Goal: Check status: Check status

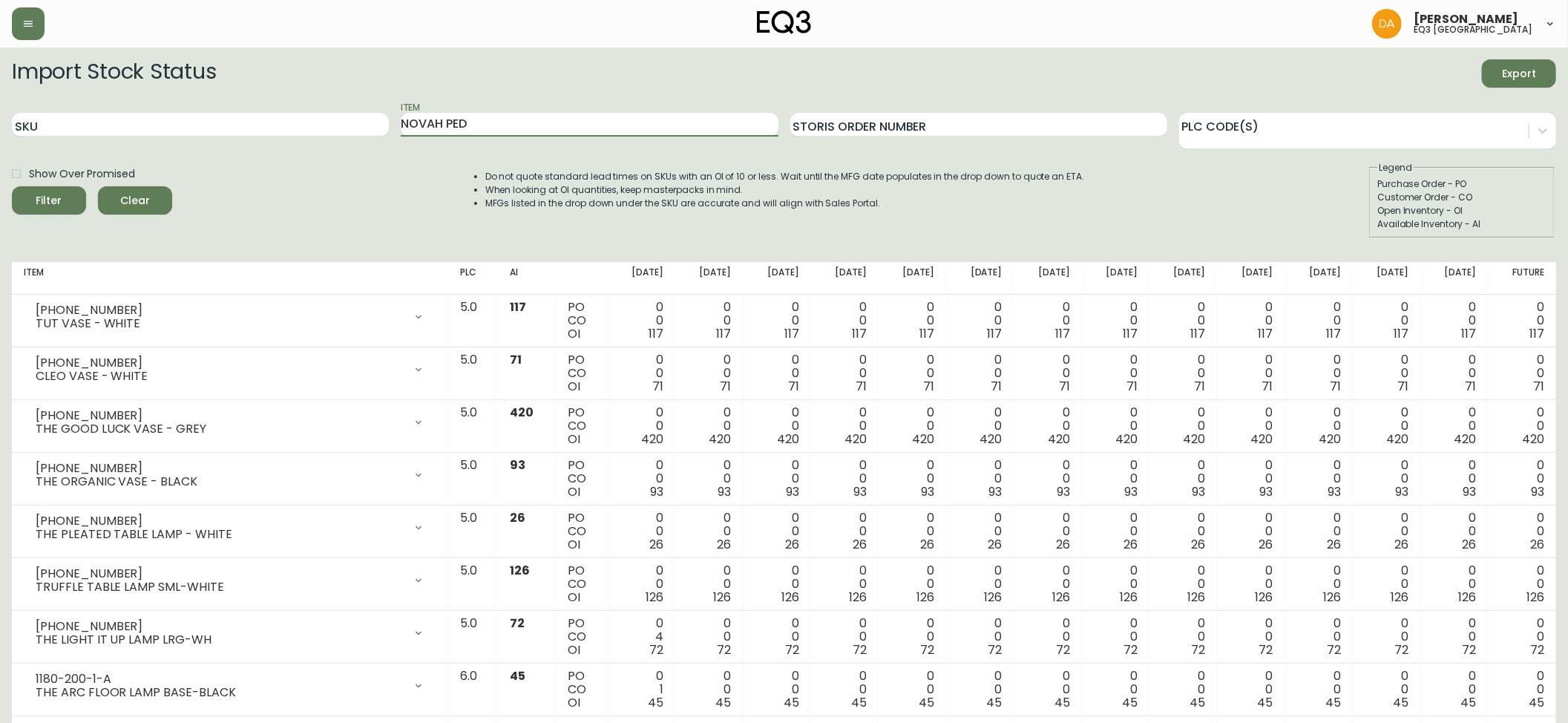
click at [12, 186] on button "Filter" at bounding box center [49, 200] width 74 height 28
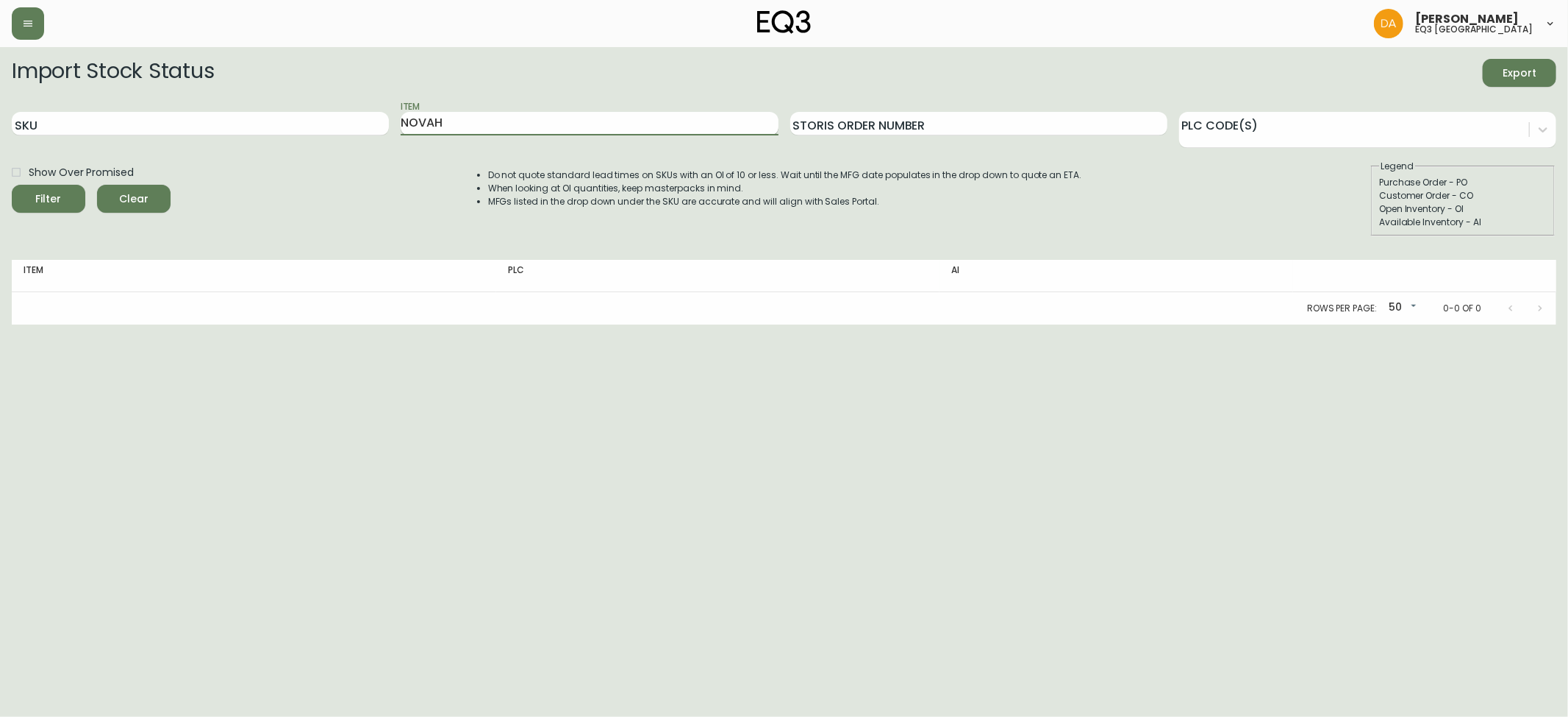
type input "NOVAH"
click at [12, 185] on button "Filter" at bounding box center [49, 199] width 73 height 28
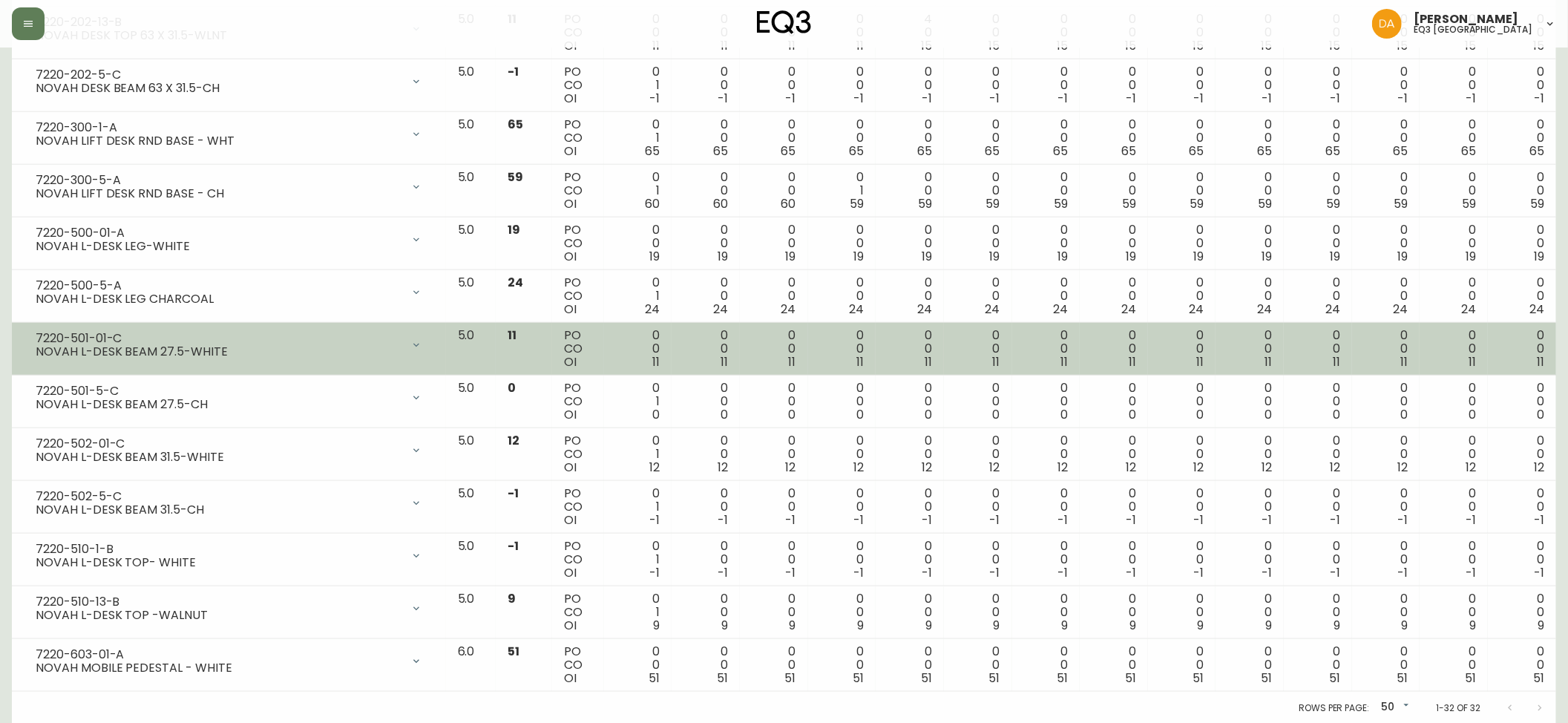
scroll to position [1297, 0]
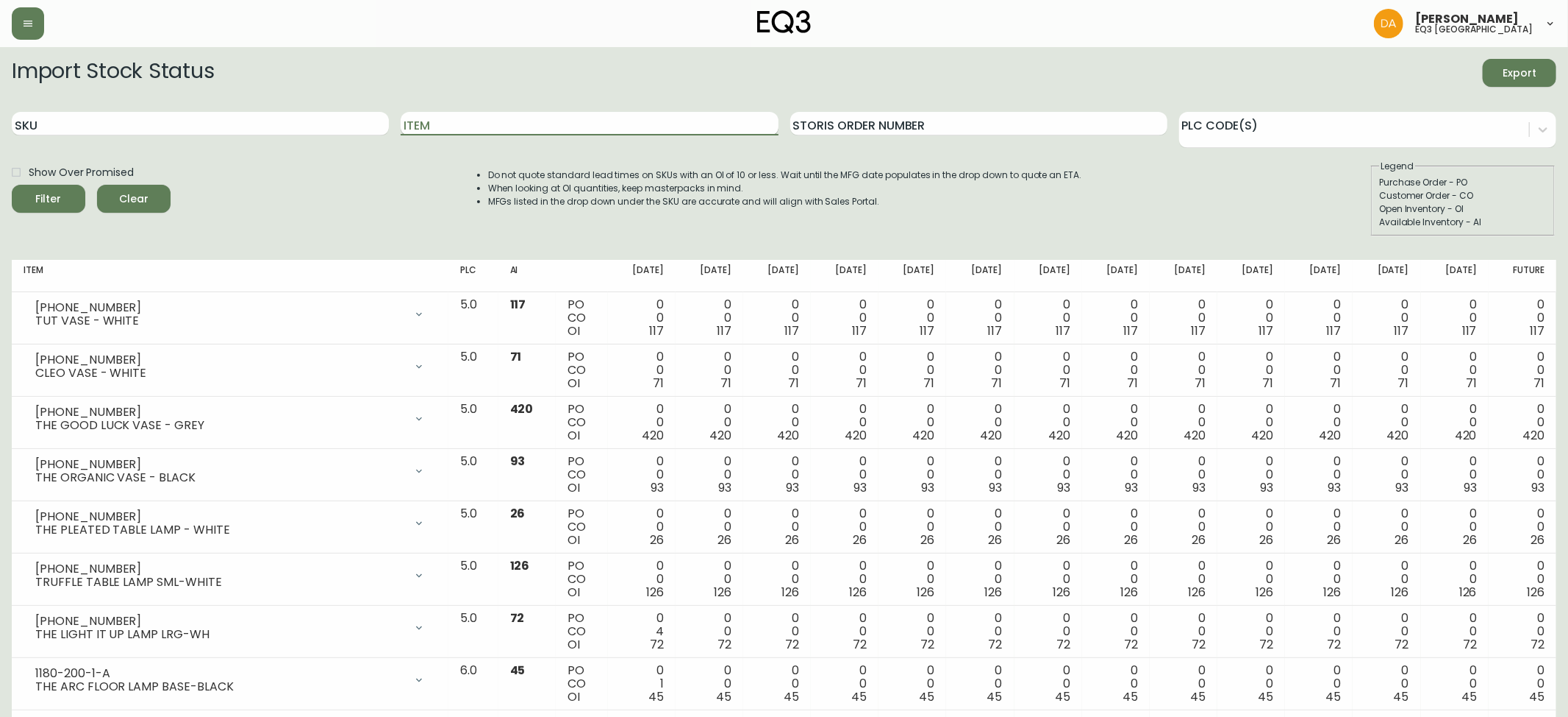
click at [540, 130] on input "Item" at bounding box center [589, 123] width 377 height 24
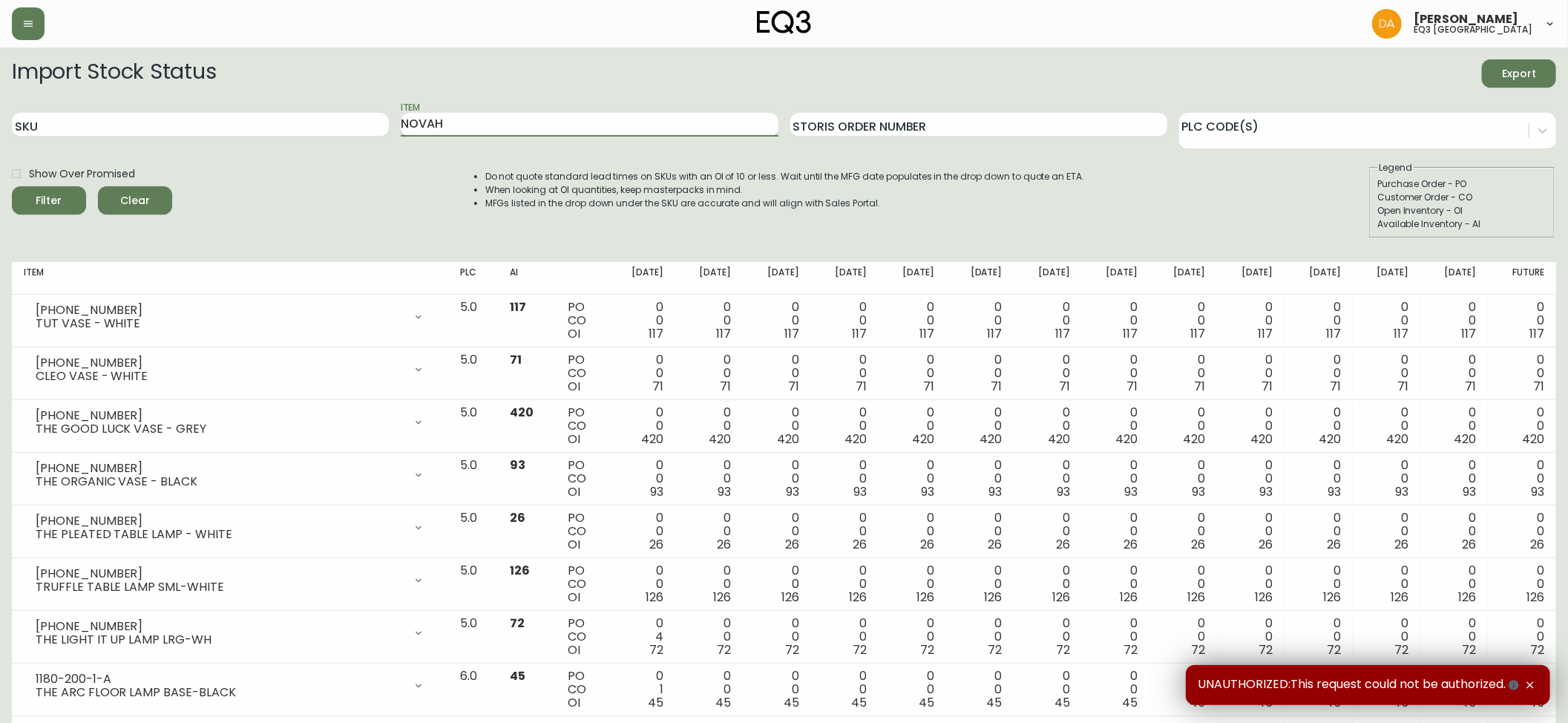
type input "NOVAH"
click at [12, 186] on button "Filter" at bounding box center [49, 200] width 74 height 28
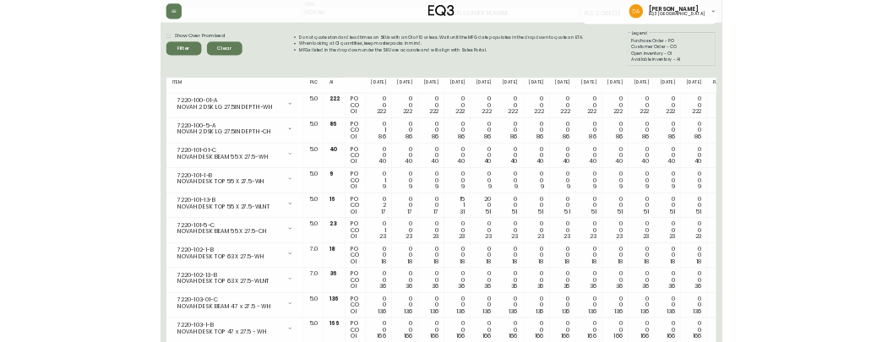
scroll to position [125, 0]
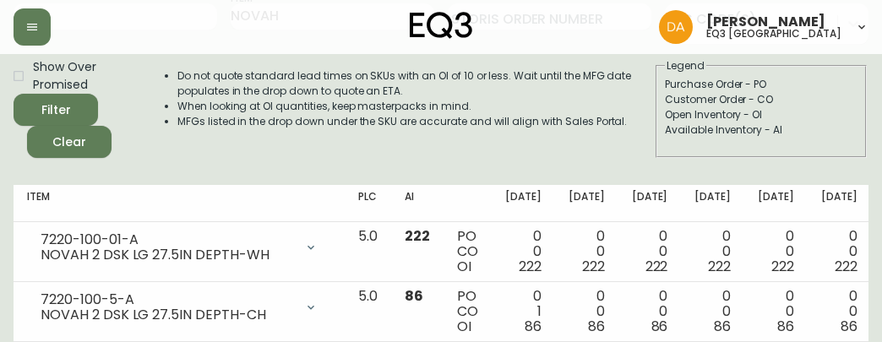
drag, startPoint x: 413, startPoint y: 123, endPoint x: 396, endPoint y: 95, distance: 32.6
click at [409, 110] on ul "Do not quote standard lead times on SKUs with an OI of 10 or less. Wait until t…" at bounding box center [399, 98] width 510 height 61
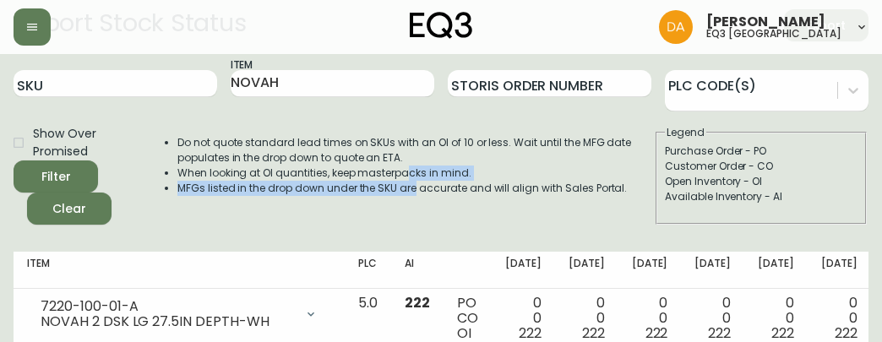
scroll to position [0, 0]
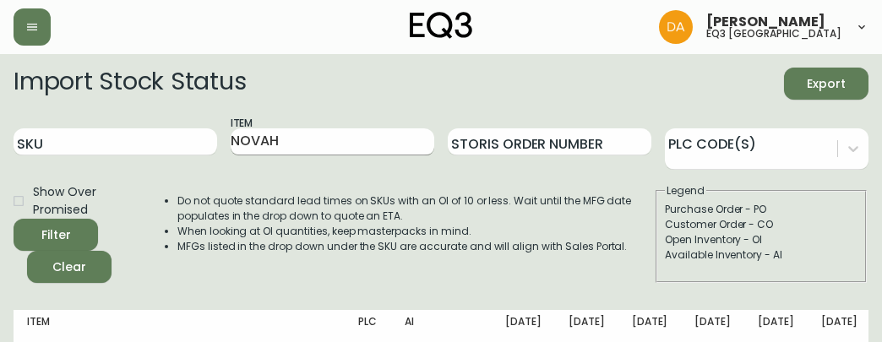
click at [299, 137] on input "NOVAH" at bounding box center [333, 141] width 204 height 27
drag, startPoint x: 299, startPoint y: 137, endPoint x: 65, endPoint y: 136, distance: 233.9
click at [65, 136] on div "SKU Item NOVAH Storis Order Number PLC Code(s)" at bounding box center [441, 142] width 855 height 55
click at [89, 133] on input "SKU" at bounding box center [116, 141] width 204 height 27
paste input "7220-100-01-A"
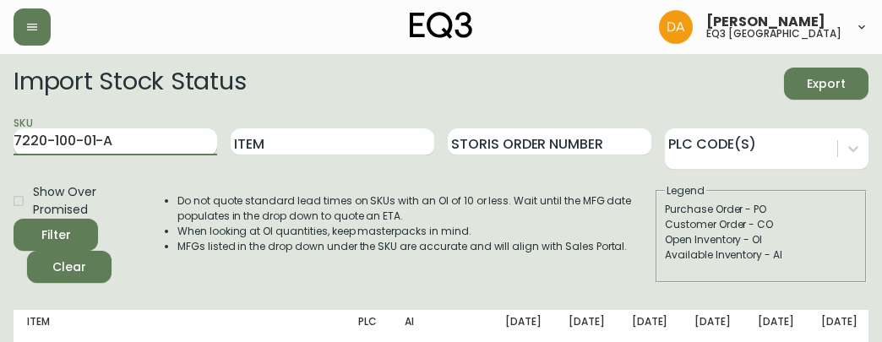
click at [14, 219] on button "Filter" at bounding box center [56, 235] width 84 height 32
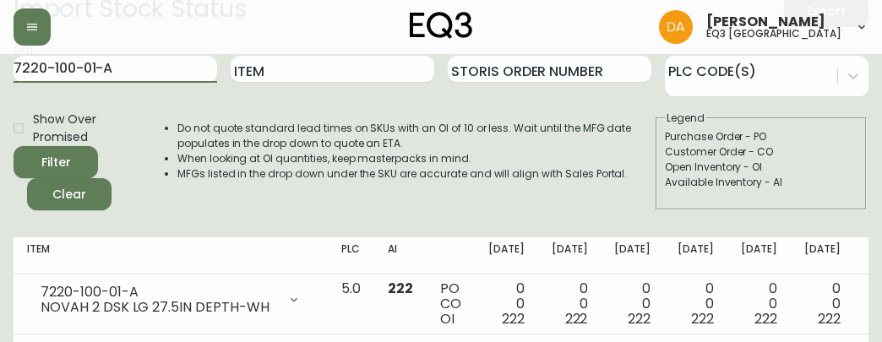
scroll to position [112, 0]
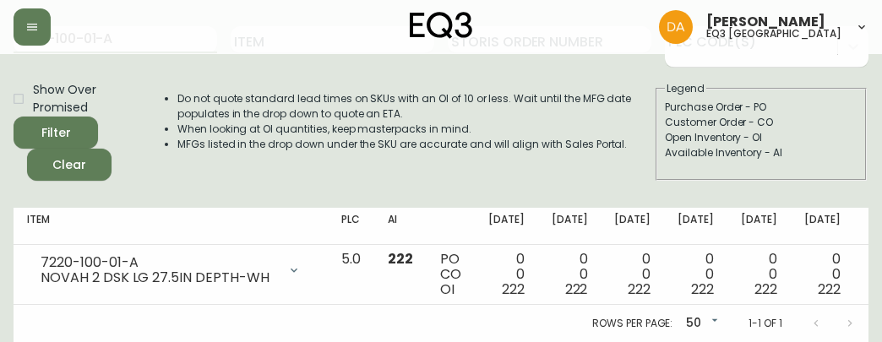
drag, startPoint x: 162, startPoint y: 122, endPoint x: 130, endPoint y: 105, distance: 36.7
click at [162, 122] on ul "Do not quote standard lead times on SKUs with an OI of 10 or less. Wait until t…" at bounding box center [399, 121] width 510 height 61
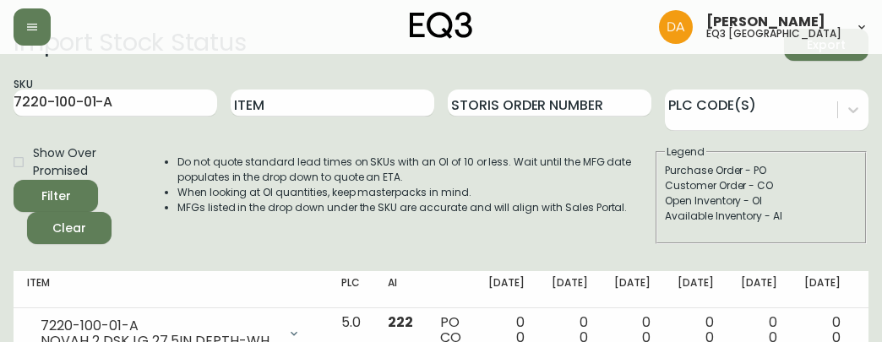
scroll to position [0, 0]
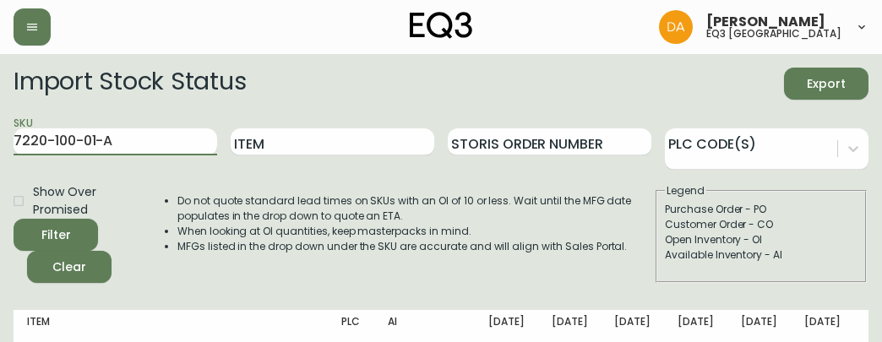
drag, startPoint x: 95, startPoint y: 128, endPoint x: -138, endPoint y: 127, distance: 233.1
click at [0, 127] on html "[PERSON_NAME] eq3 calgary Import Stock Status Export SKU 7220-100-01-A Item Sto…" at bounding box center [441, 222] width 882 height 444
paste input "2-01-C"
click at [14, 219] on button "Filter" at bounding box center [56, 235] width 84 height 32
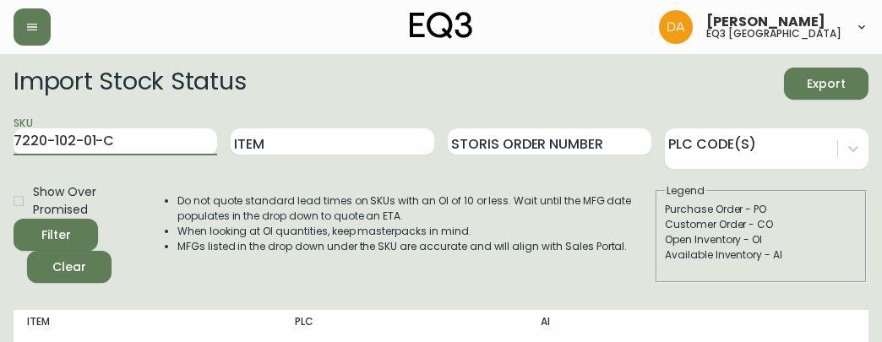
drag, startPoint x: 144, startPoint y: 139, endPoint x: -90, endPoint y: 137, distance: 233.9
click at [0, 137] on html "[PERSON_NAME] eq3 calgary Import Stock Status Export SKU 7220-102-01-C Item Sto…" at bounding box center [441, 192] width 882 height 384
paste input "1-B"
click at [14, 219] on button "Filter" at bounding box center [56, 235] width 84 height 32
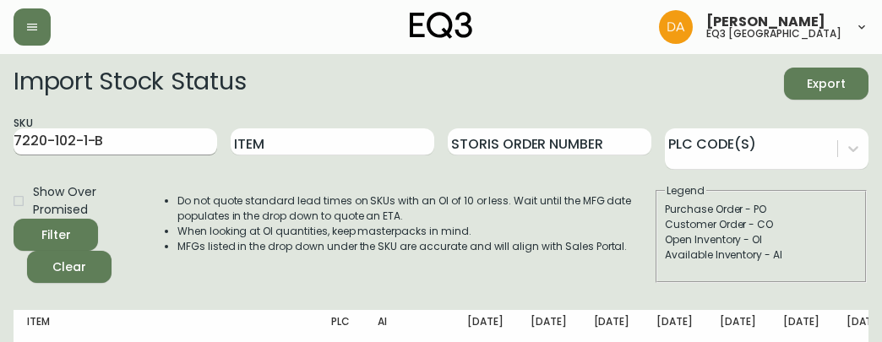
click at [154, 136] on input "7220-102-1-B" at bounding box center [116, 141] width 204 height 27
drag, startPoint x: 154, startPoint y: 136, endPoint x: -151, endPoint y: 135, distance: 304.9
click at [0, 135] on html "[PERSON_NAME] eq3 calgary Import Stock Status Export SKU 7220-102-1-B Item Stor…" at bounding box center [441, 222] width 882 height 444
paste input "0-01-A"
type input "7220-100-01-A"
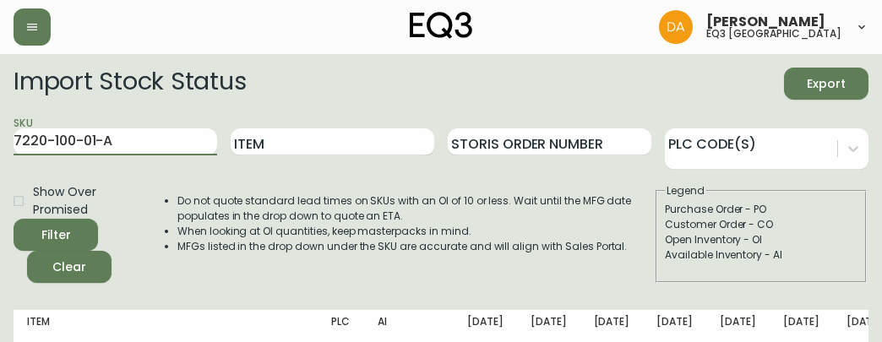
click at [14, 219] on button "Filter" at bounding box center [56, 235] width 84 height 32
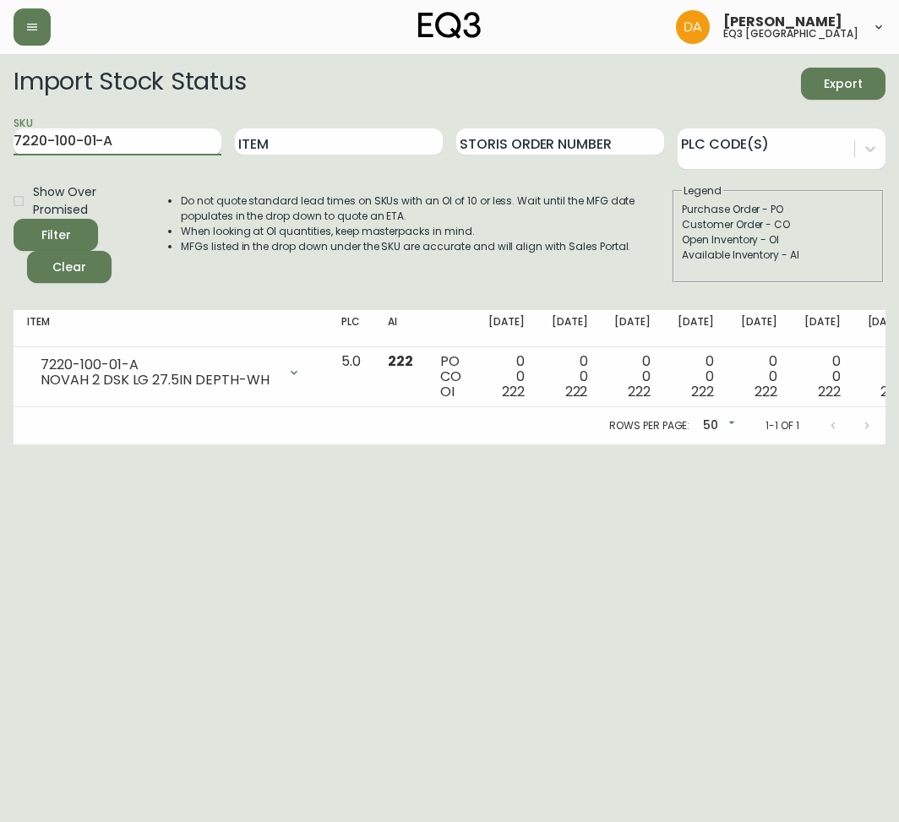
click at [129, 142] on input "7220-100-01-A" at bounding box center [118, 141] width 208 height 27
drag, startPoint x: -80, startPoint y: 125, endPoint x: -272, endPoint y: 120, distance: 191.8
click at [0, 120] on html "[PERSON_NAME] eq3 calgary Import Stock Status Export SKU 7220-100-01-A Item Sto…" at bounding box center [449, 222] width 899 height 444
click at [274, 140] on input "Item" at bounding box center [339, 141] width 208 height 27
type input "NOVAH]"
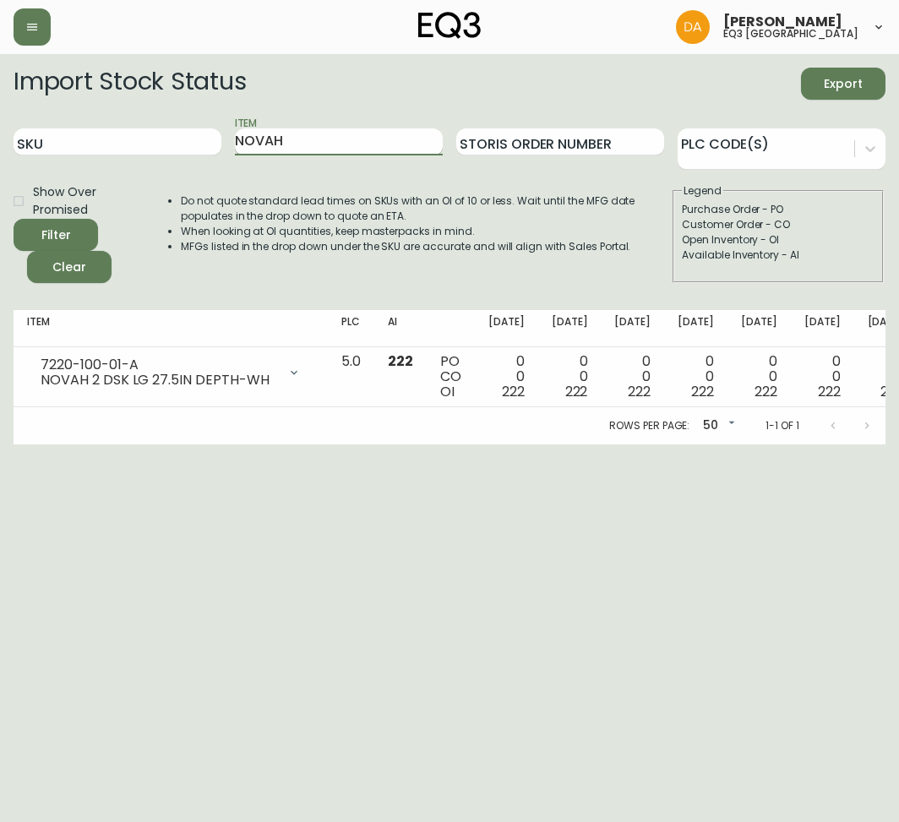
click at [14, 219] on button "Filter" at bounding box center [56, 235] width 84 height 32
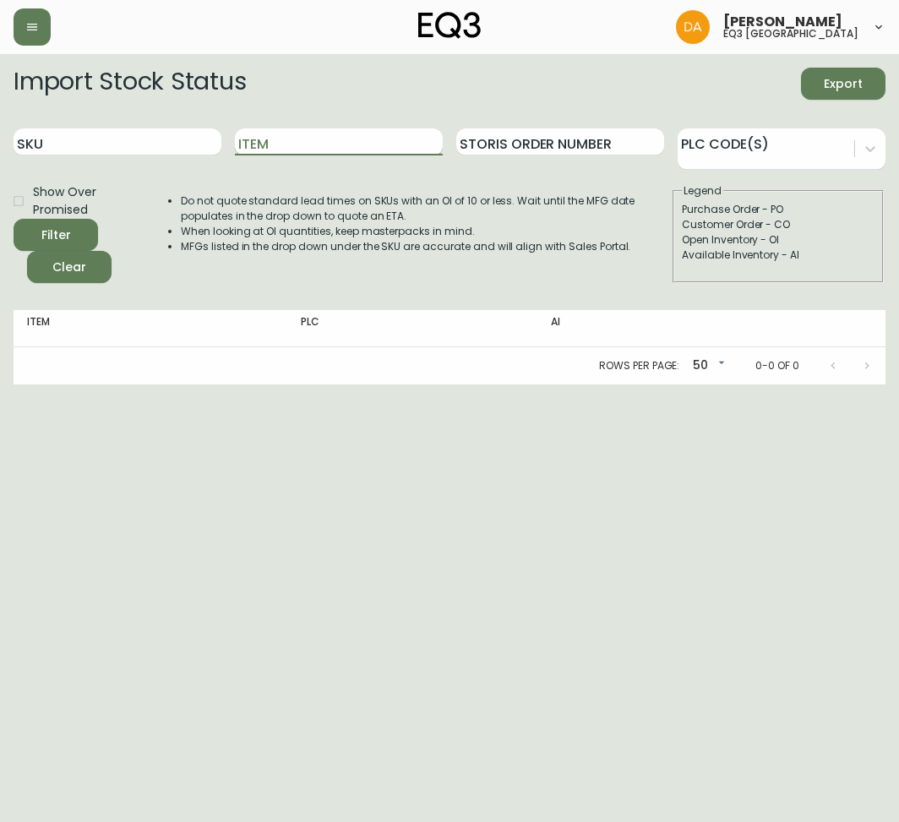
click at [274, 139] on input "Item" at bounding box center [339, 141] width 208 height 27
type input "NOVAH"
click at [14, 219] on button "Filter" at bounding box center [56, 235] width 84 height 32
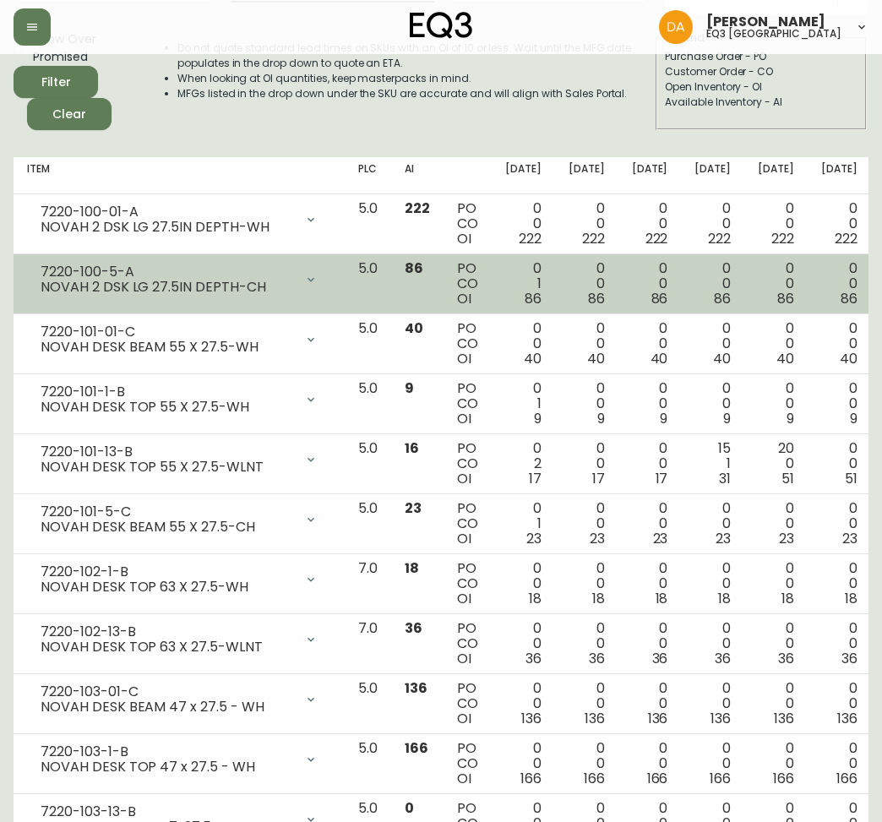
scroll to position [112, 0]
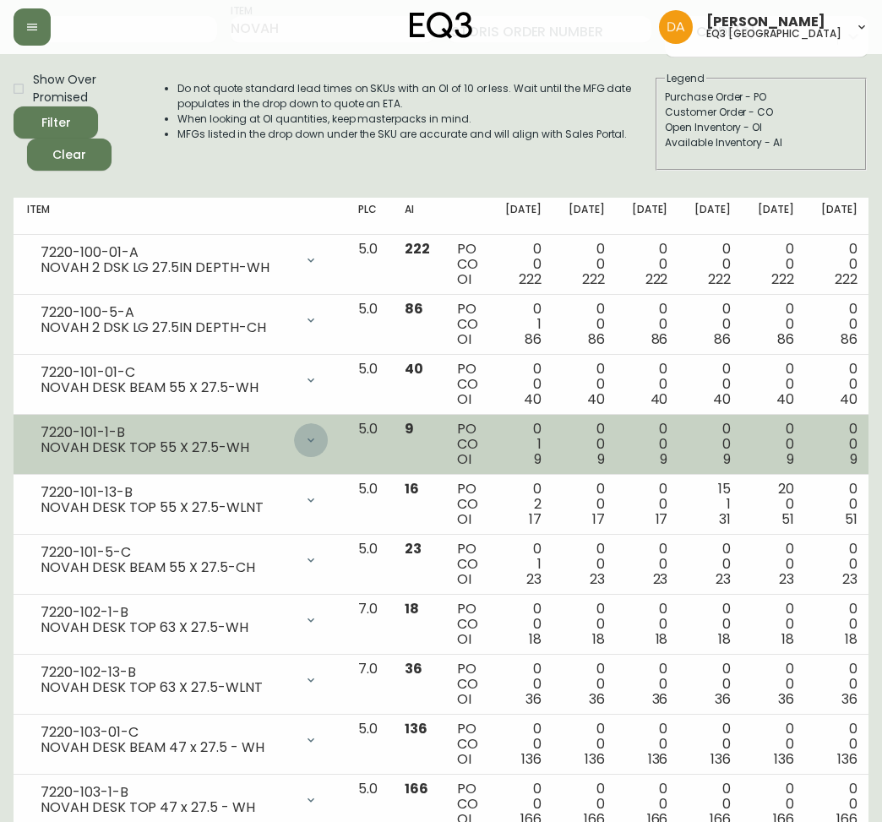
click at [294, 441] on div at bounding box center [311, 440] width 34 height 34
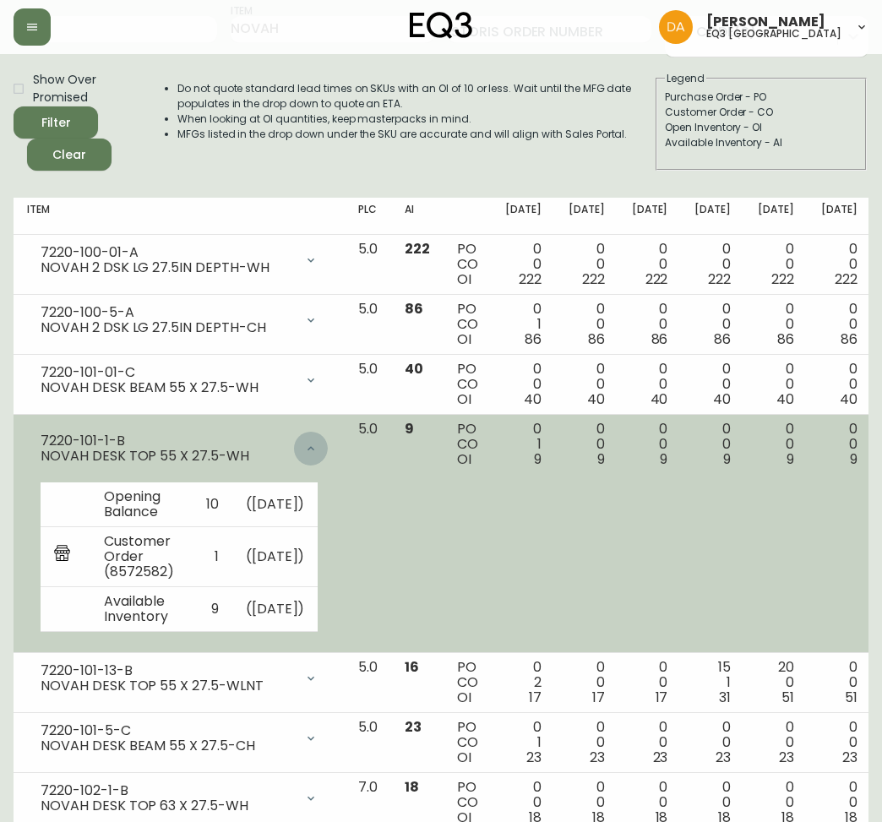
click at [294, 437] on div at bounding box center [311, 449] width 34 height 34
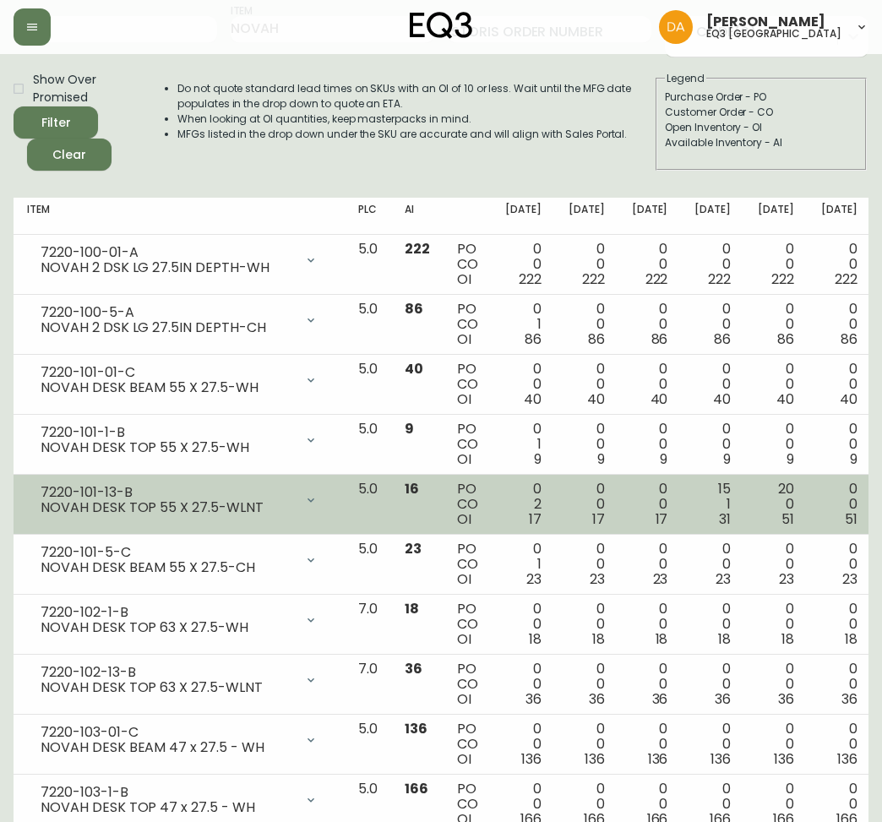
click at [294, 503] on div at bounding box center [311, 500] width 34 height 34
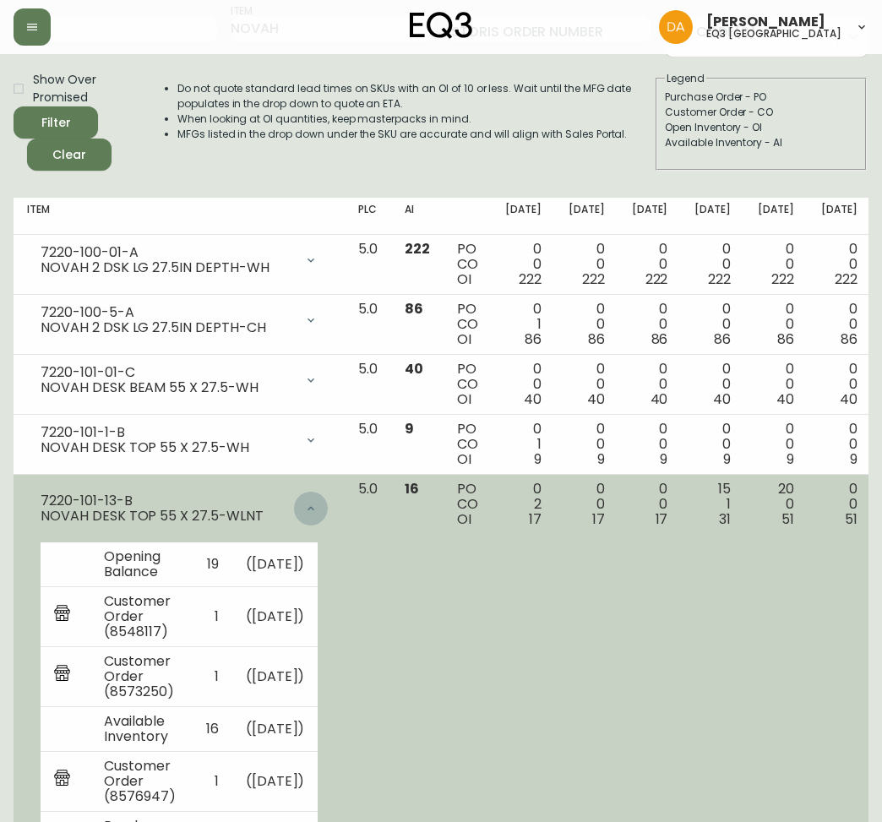
click at [294, 503] on div at bounding box center [311, 509] width 34 height 34
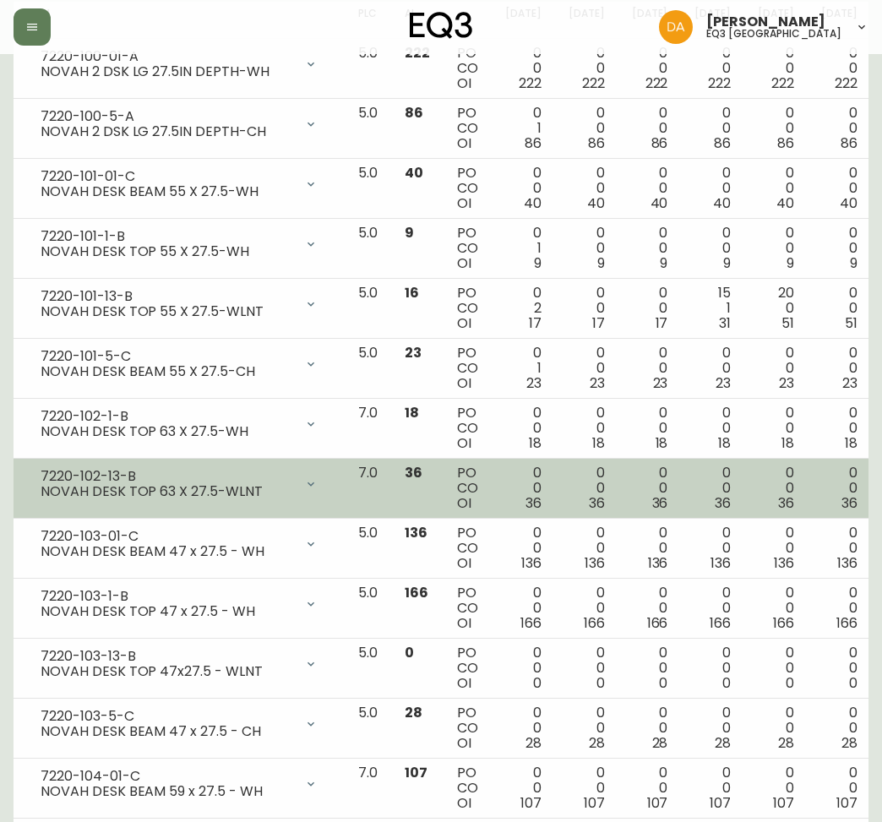
scroll to position [338, 0]
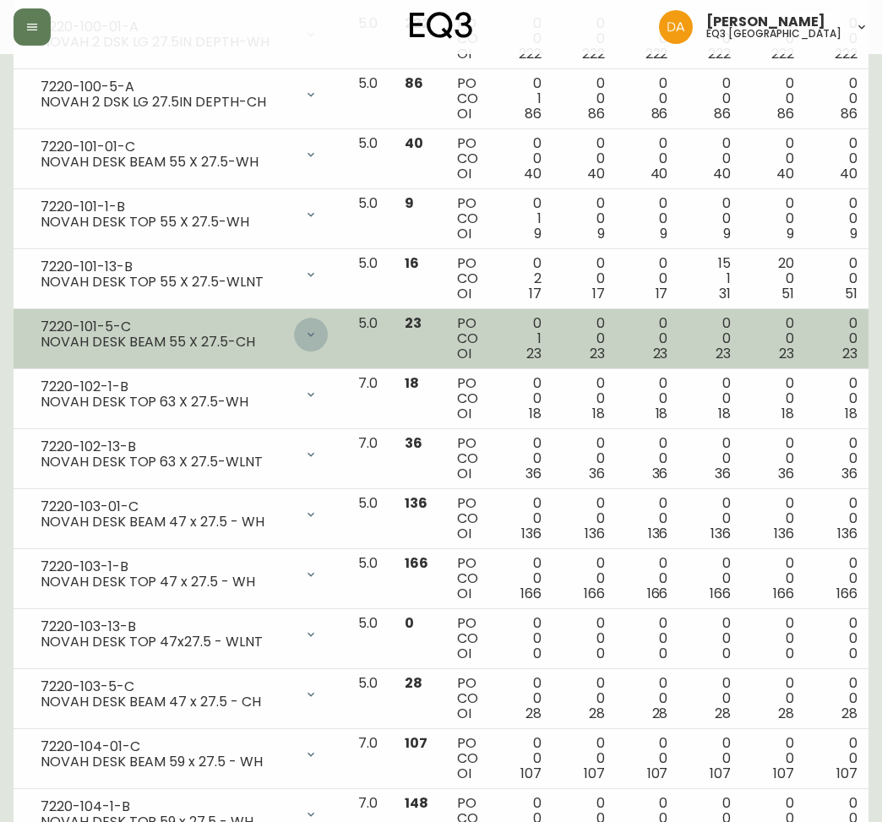
click at [304, 341] on icon at bounding box center [311, 335] width 14 height 14
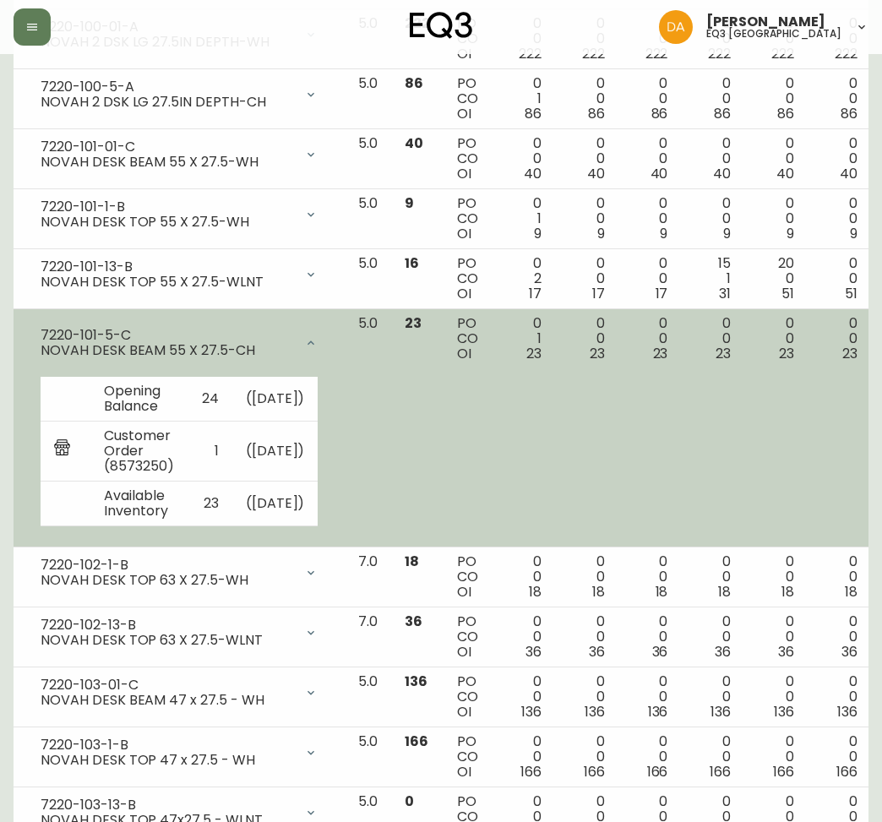
click at [304, 338] on icon at bounding box center [311, 343] width 14 height 14
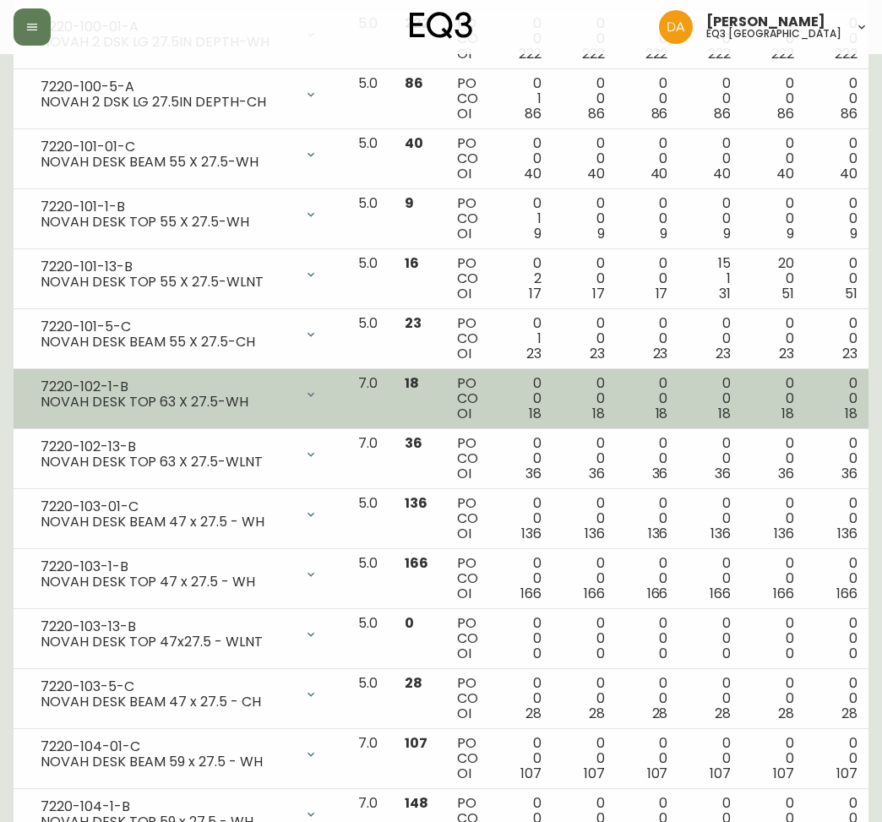
click at [298, 395] on div at bounding box center [311, 395] width 34 height 34
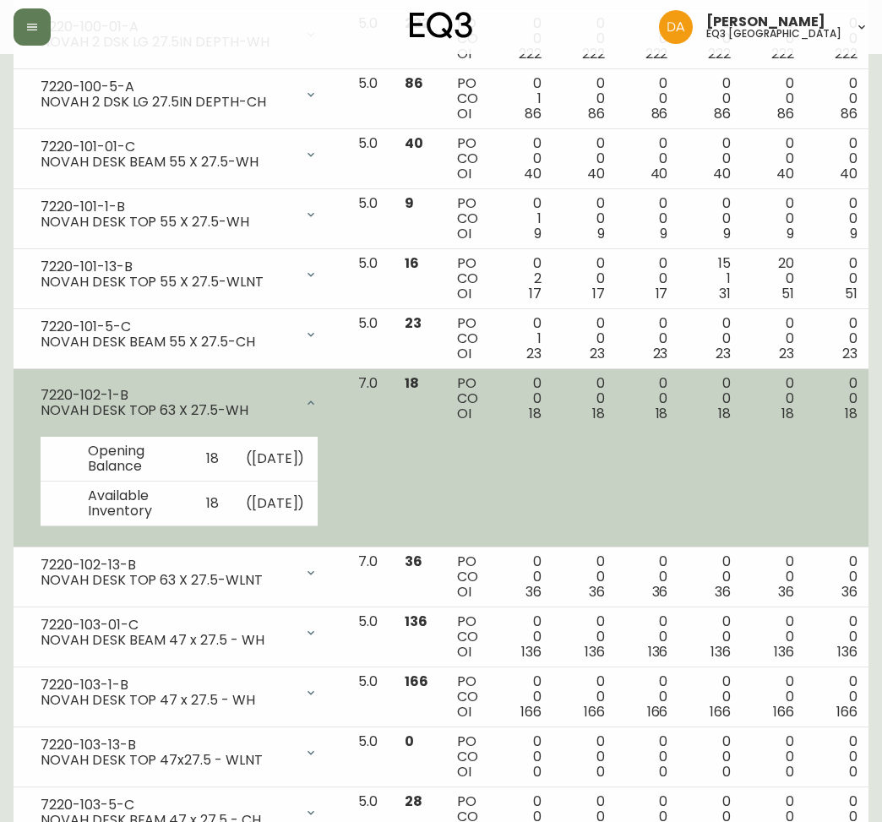
click at [298, 395] on div at bounding box center [311, 403] width 34 height 34
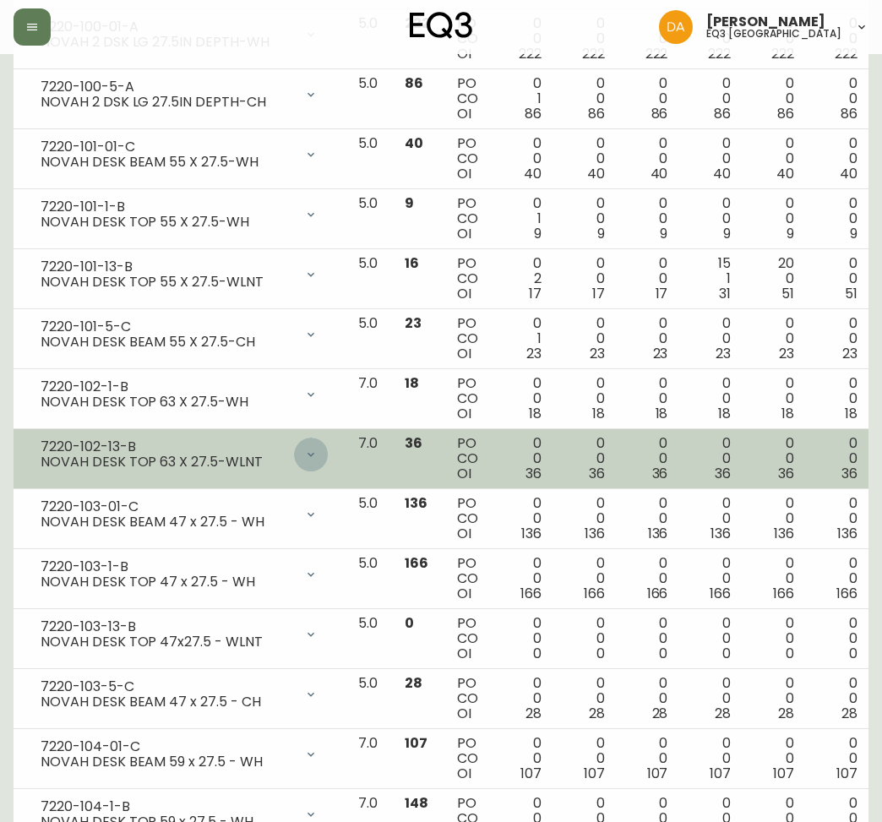
click at [304, 449] on icon at bounding box center [311, 455] width 14 height 14
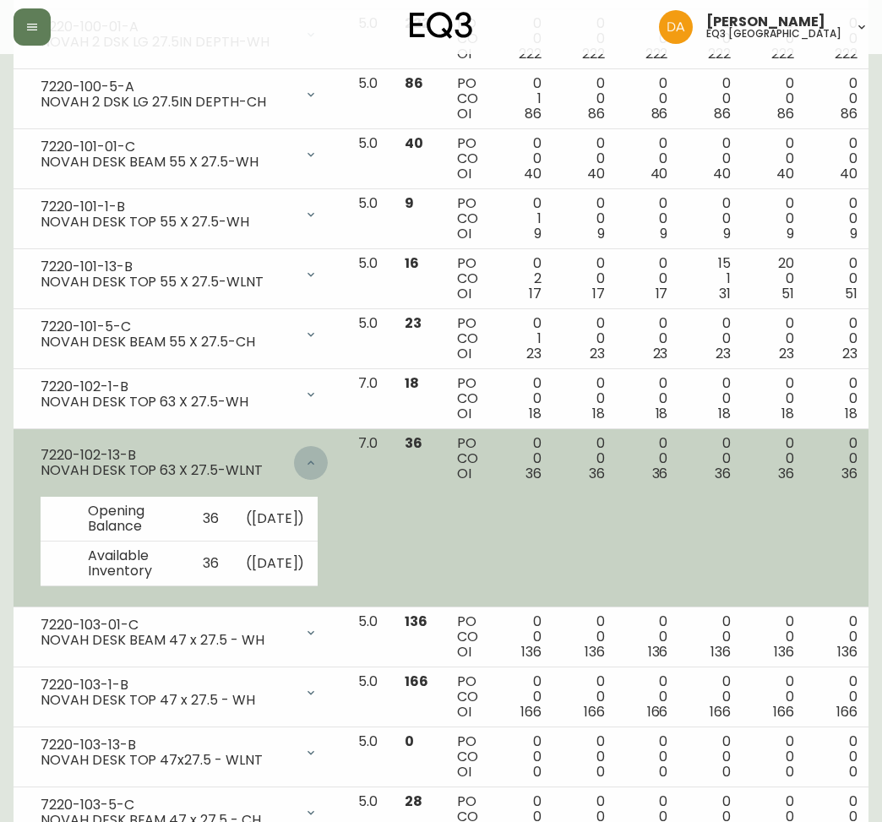
click at [294, 449] on div at bounding box center [311, 463] width 34 height 34
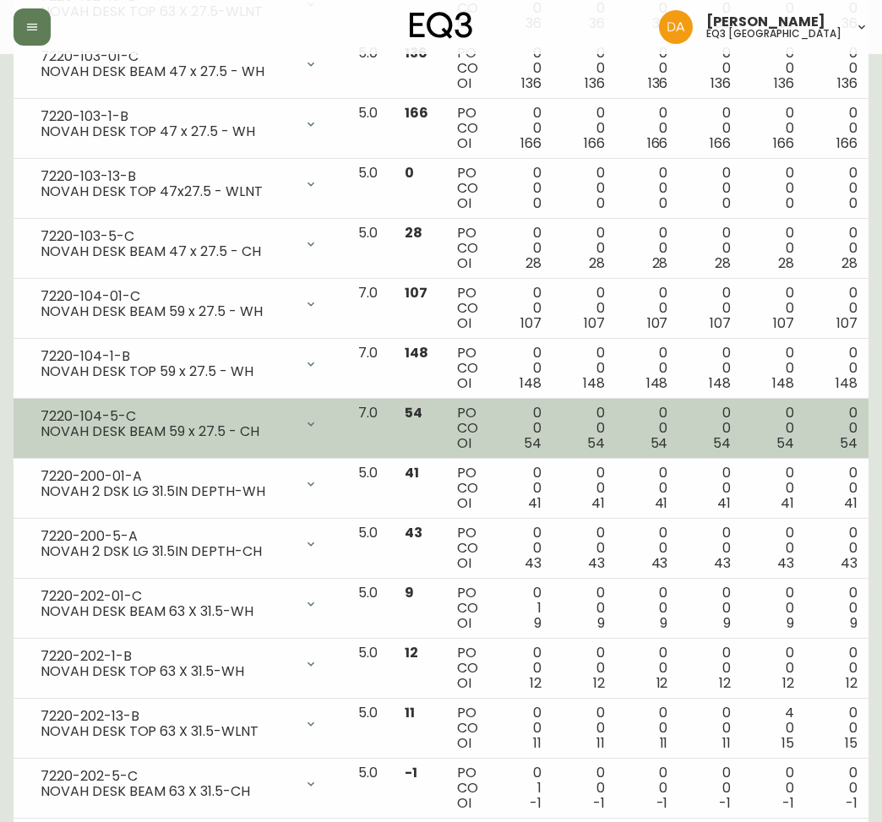
scroll to position [900, 0]
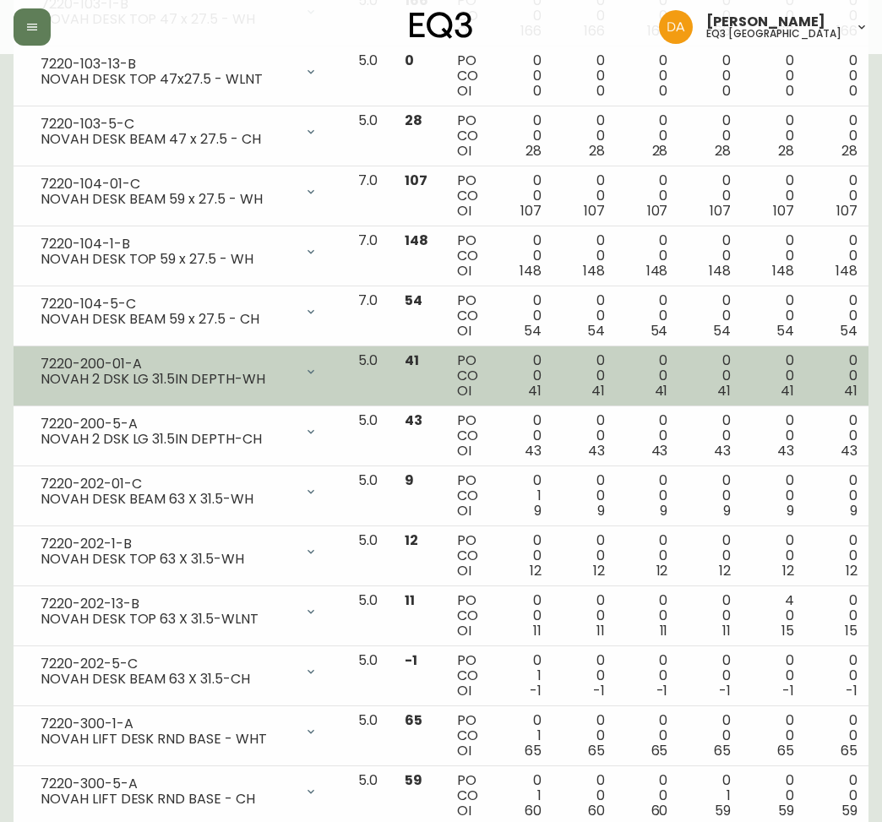
click at [299, 370] on div at bounding box center [311, 372] width 34 height 34
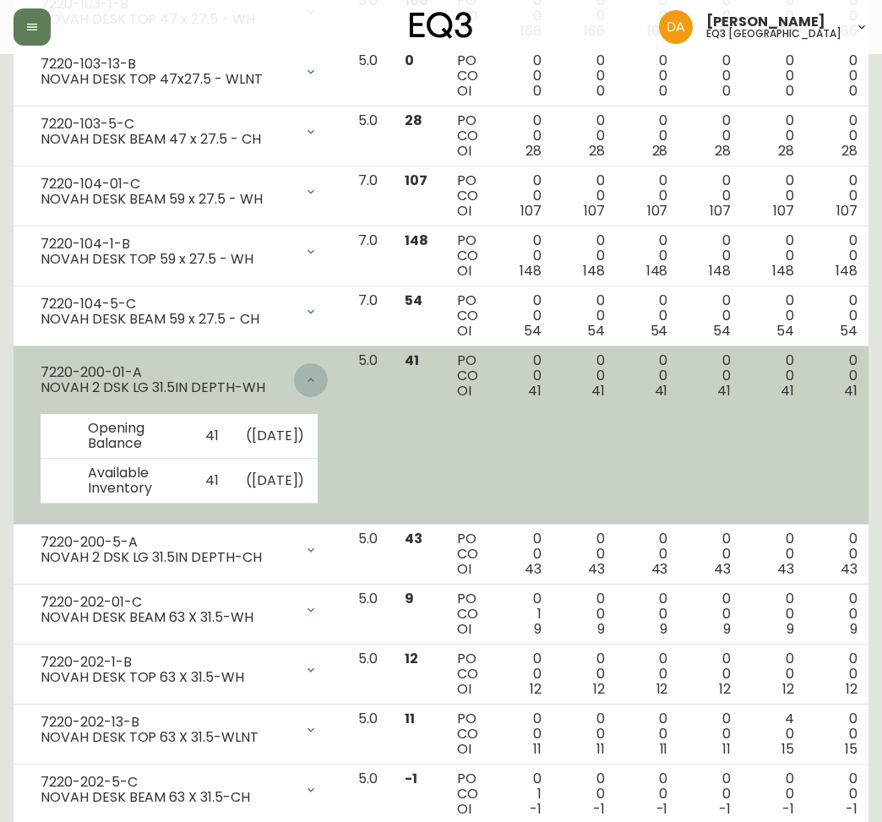
click at [299, 370] on div at bounding box center [311, 380] width 34 height 34
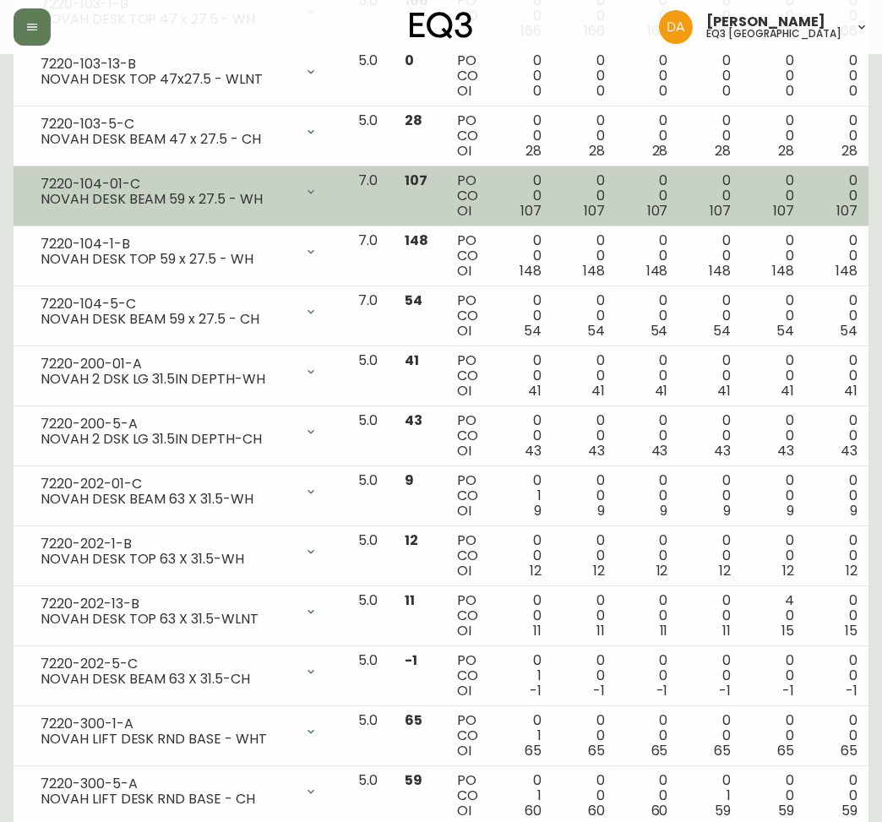
click at [304, 187] on icon at bounding box center [311, 192] width 14 height 14
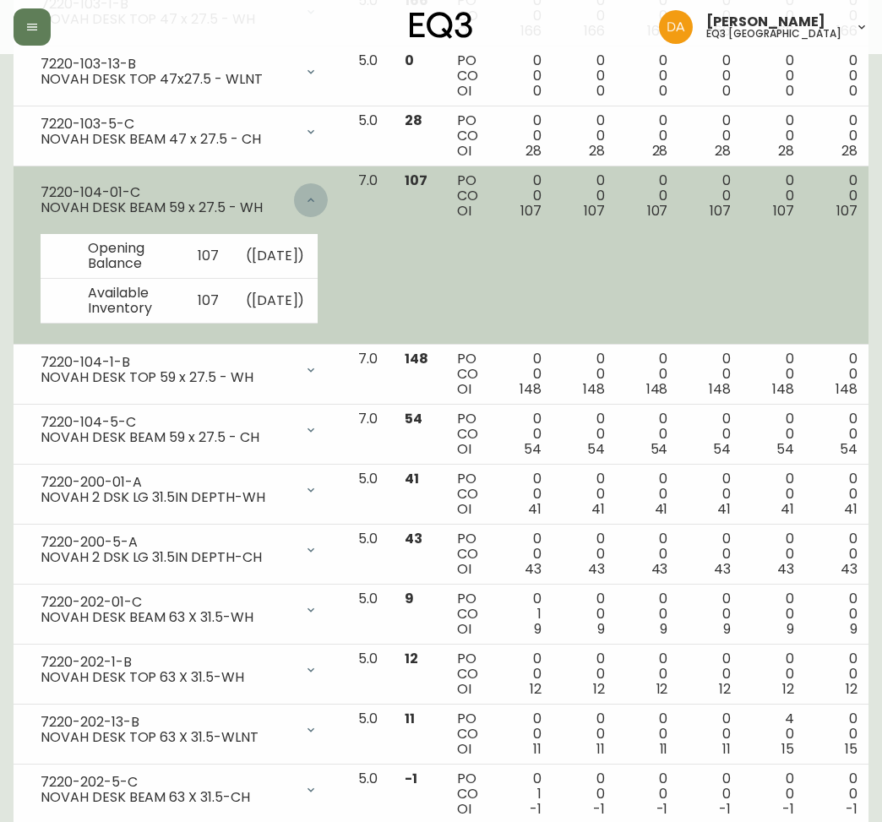
click at [301, 197] on div at bounding box center [311, 200] width 34 height 34
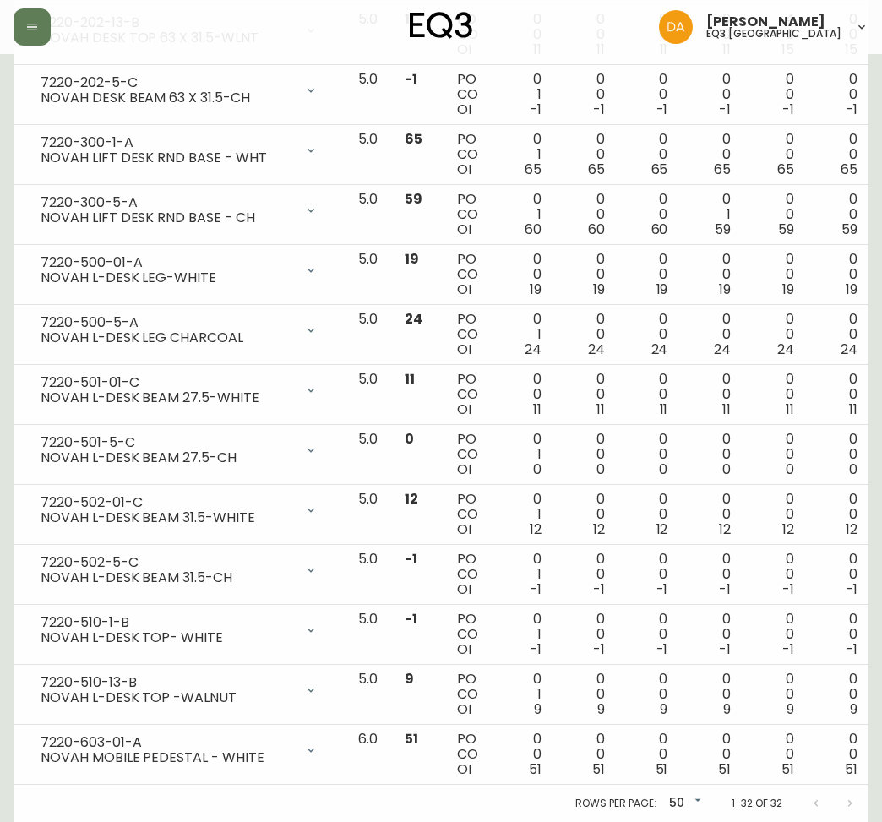
scroll to position [1507, 0]
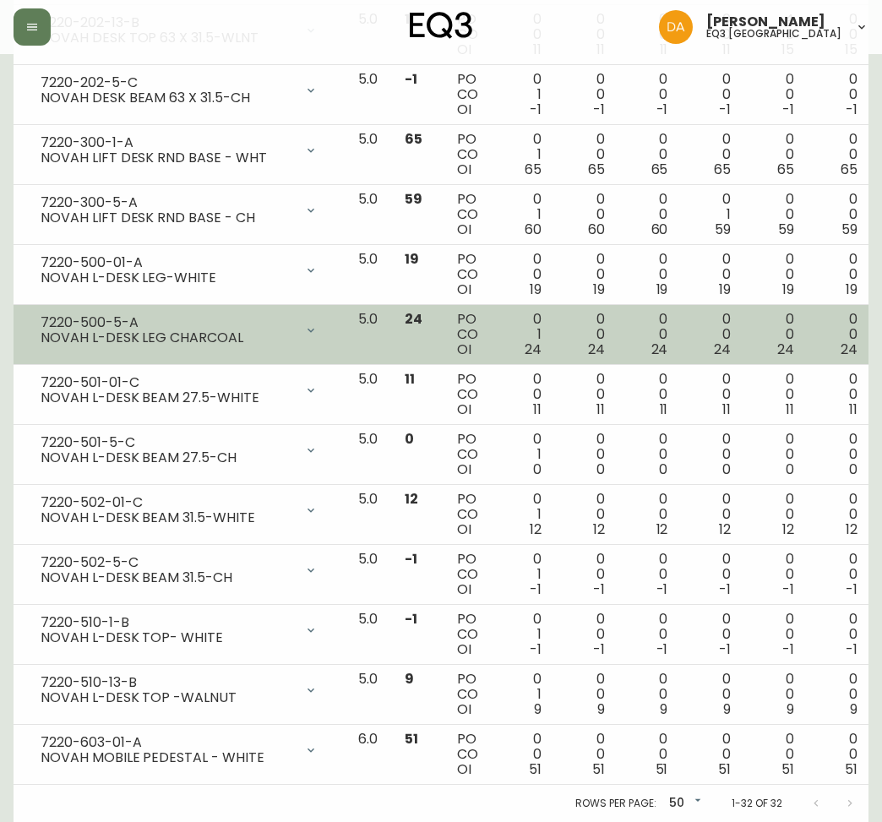
click at [199, 329] on div "7220-500-5-A NOVAH L-DESK LEG CHARCOAL" at bounding box center [179, 330] width 304 height 37
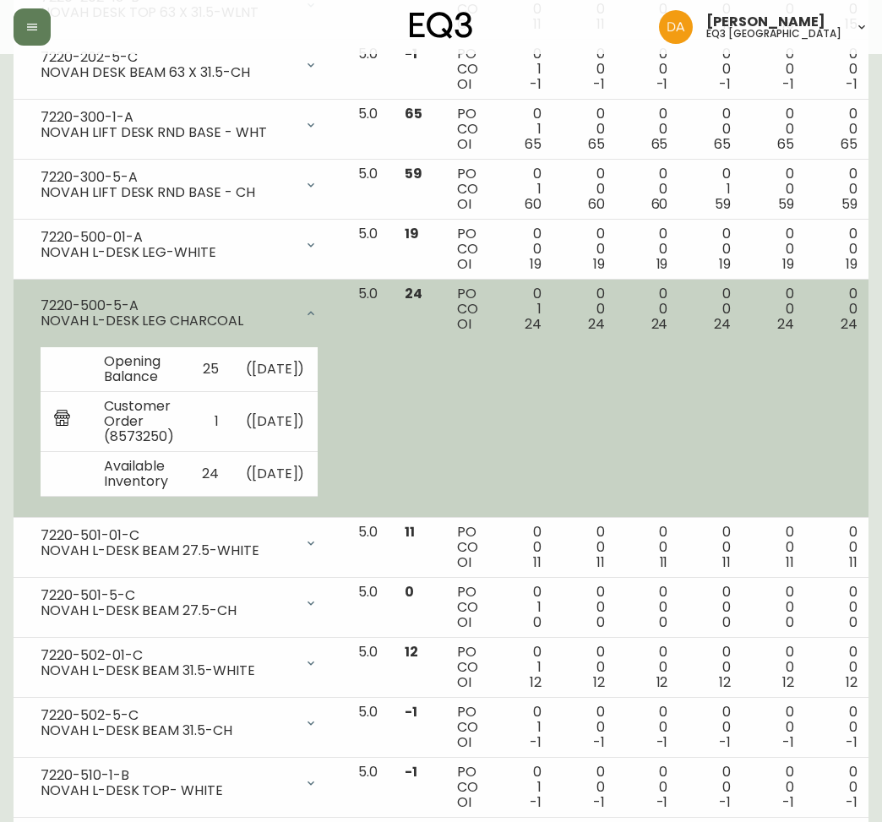
click at [199, 329] on div "NOVAH L-DESK LEG CHARCOAL" at bounding box center [167, 320] width 253 height 15
click at [308, 318] on div "7220-500-5-A NOVAH L-DESK LEG CHARCOAL" at bounding box center [179, 313] width 304 height 54
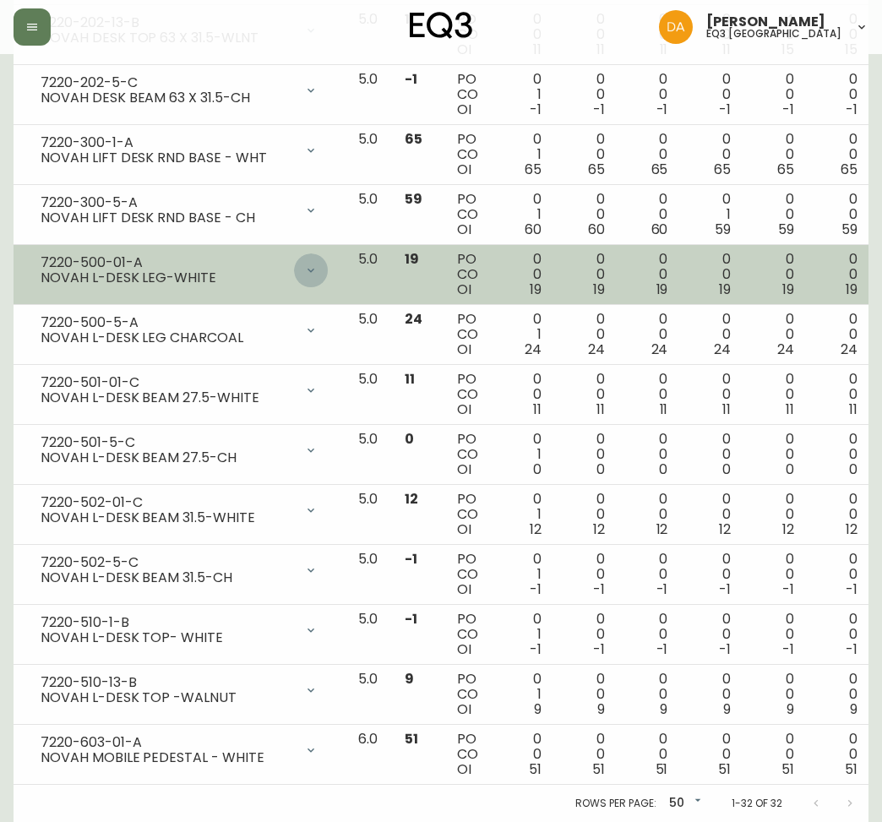
click at [304, 263] on icon at bounding box center [311, 270] width 14 height 14
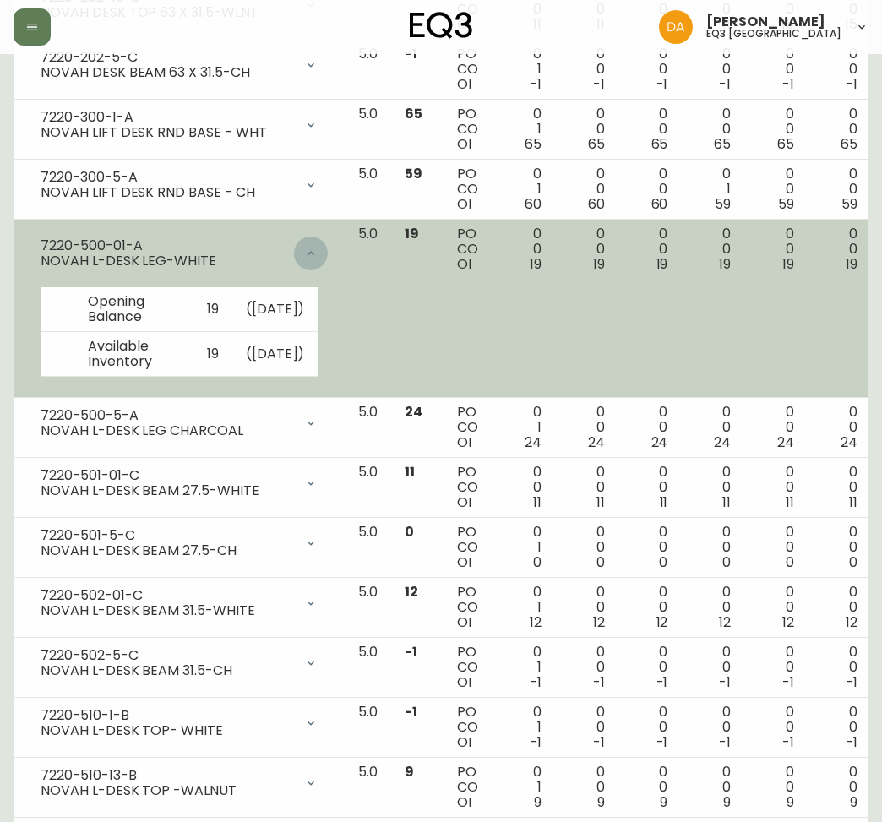
click at [294, 250] on div at bounding box center [311, 253] width 34 height 34
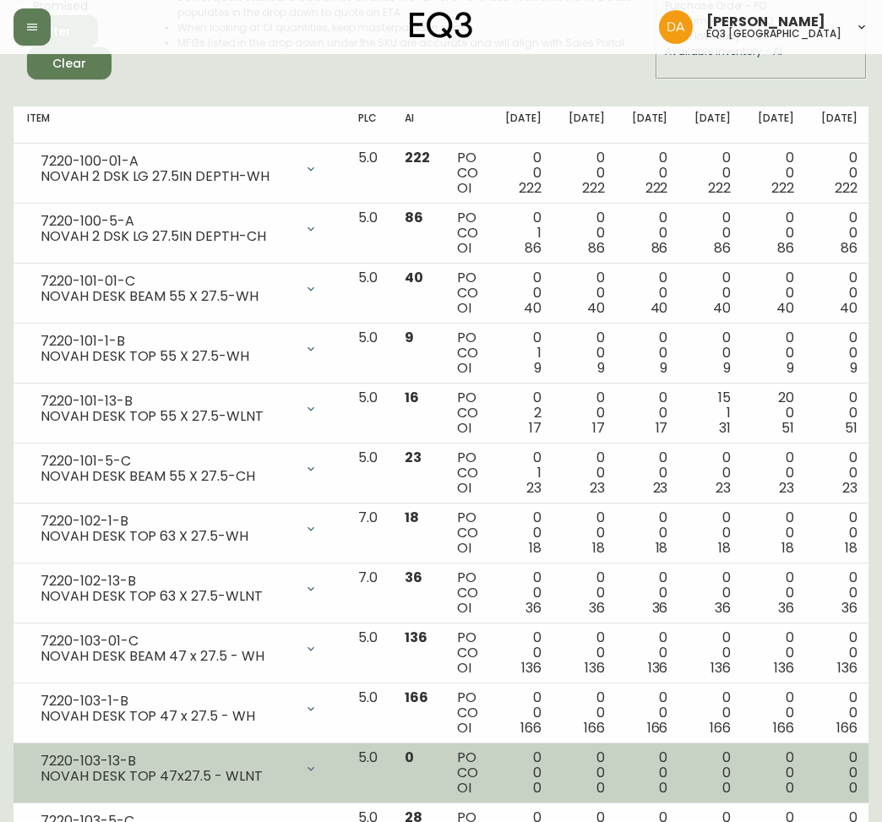
scroll to position [0, 0]
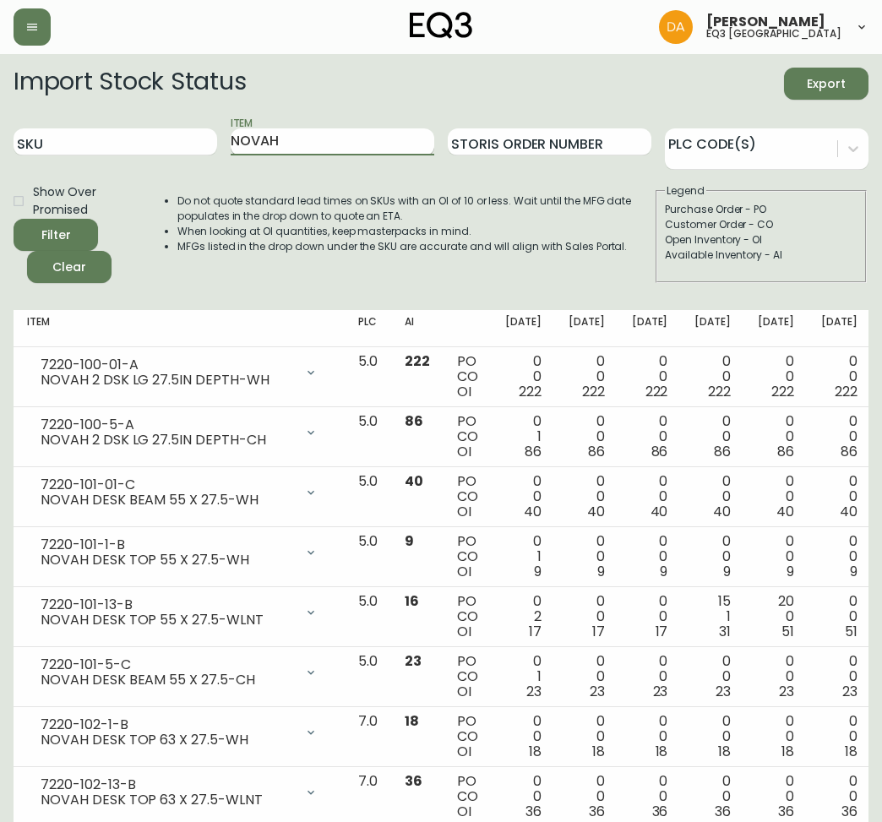
click at [329, 135] on input "NOVAH" at bounding box center [333, 141] width 204 height 27
drag, startPoint x: 329, startPoint y: 135, endPoint x: 35, endPoint y: 122, distance: 294.2
click at [35, 122] on div "SKU Item NOVAH Storis Order Number PLC Code(s)" at bounding box center [441, 142] width 855 height 55
click at [57, 140] on input "SKU" at bounding box center [116, 141] width 204 height 27
paste input "7220-102-01-C"
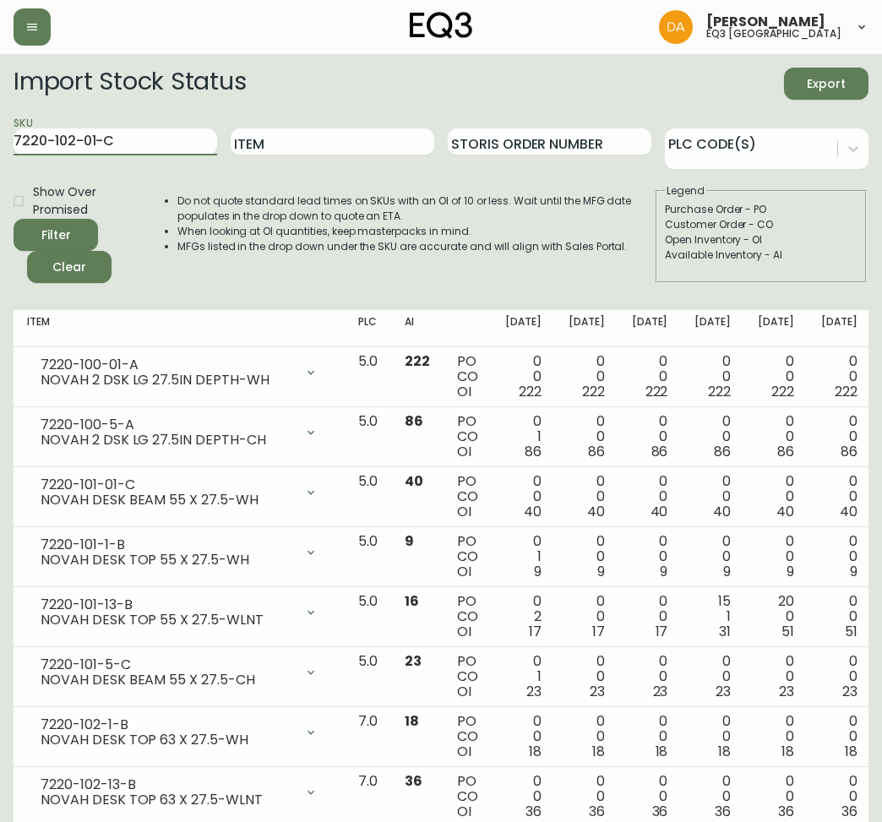
click at [14, 219] on button "Filter" at bounding box center [56, 235] width 84 height 32
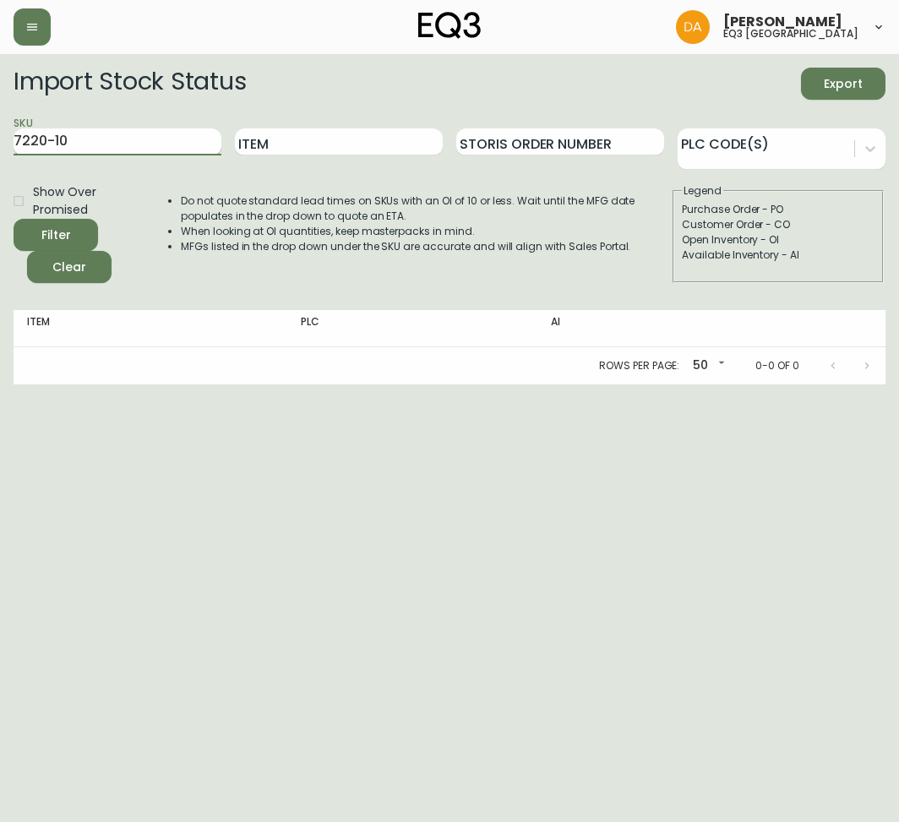
type input "7220-10"
click at [14, 219] on button "Filter" at bounding box center [56, 235] width 84 height 32
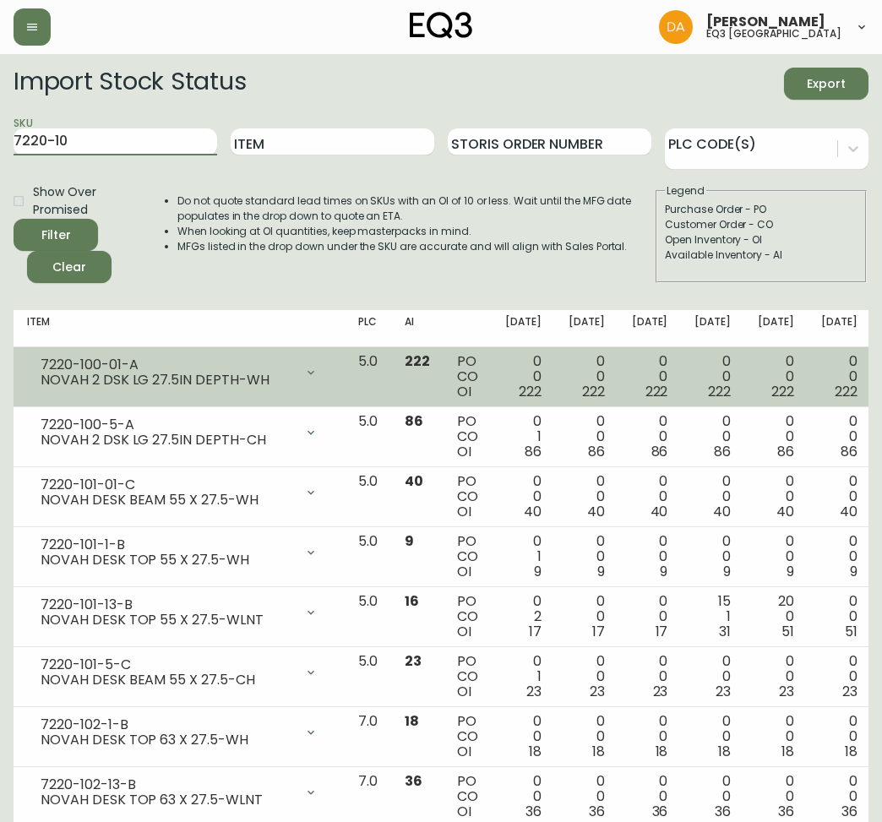
click at [299, 367] on div at bounding box center [311, 373] width 34 height 34
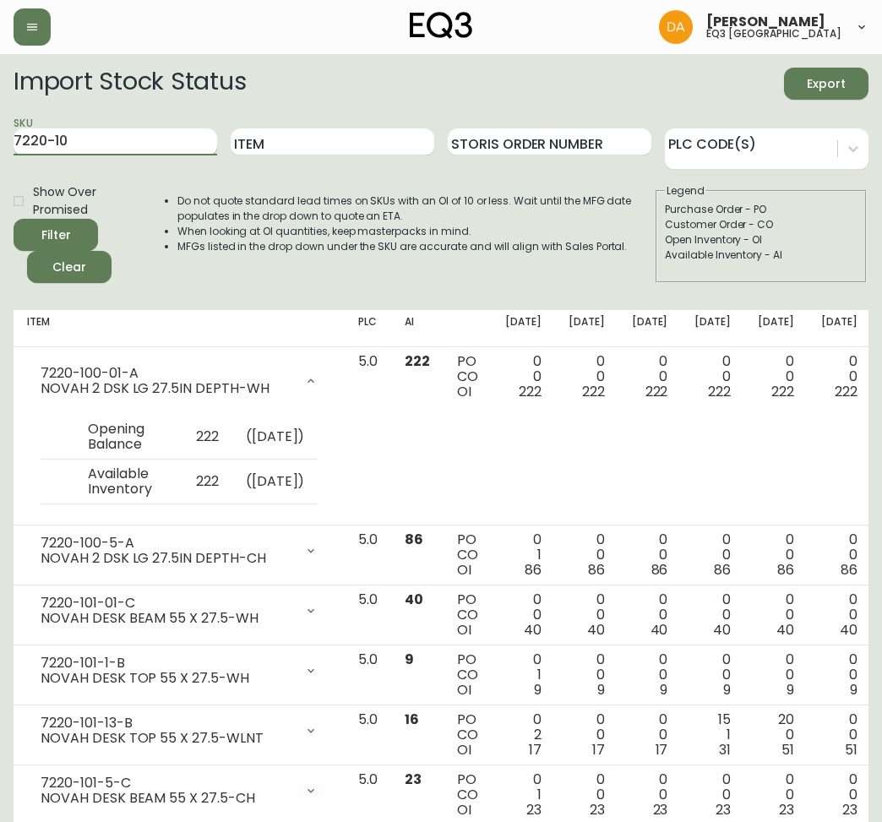
drag, startPoint x: 142, startPoint y: 139, endPoint x: 128, endPoint y: 139, distance: 13.5
click at [129, 139] on input "7220-10" at bounding box center [116, 141] width 204 height 27
drag, startPoint x: 128, startPoint y: 139, endPoint x: -165, endPoint y: 130, distance: 293.2
click at [0, 130] on html "[PERSON_NAME] eq3 calgary Import Stock Status Export SKU 7220-10 Item Storis Or…" at bounding box center [441, 701] width 882 height 1402
drag, startPoint x: 296, startPoint y: 140, endPoint x: 277, endPoint y: 145, distance: 19.3
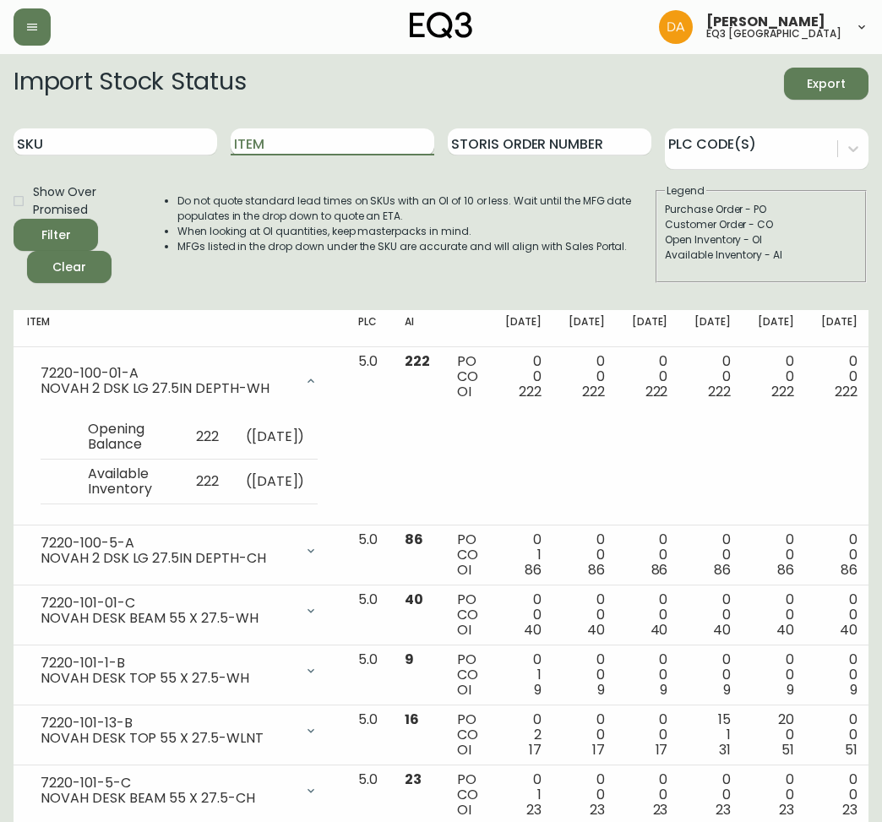
click at [285, 143] on input "Item" at bounding box center [333, 141] width 204 height 27
type input "NOVAH"
click at [14, 219] on button "Filter" at bounding box center [56, 235] width 84 height 32
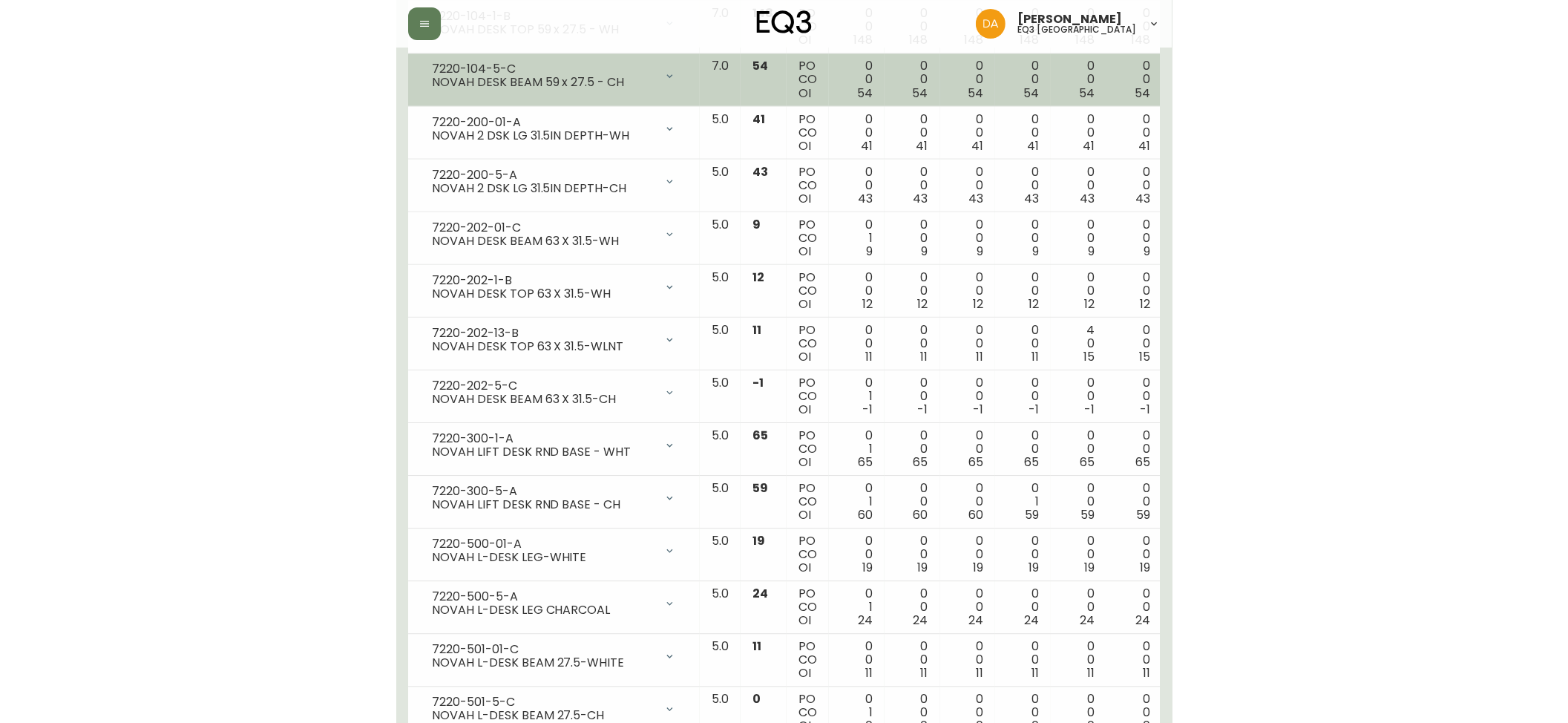
scroll to position [978, 0]
